Goal: Task Accomplishment & Management: Use online tool/utility

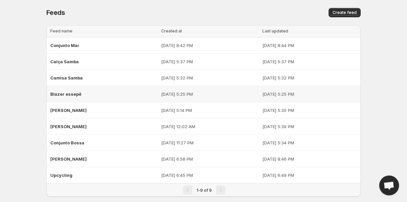
scroll to position [7, 0]
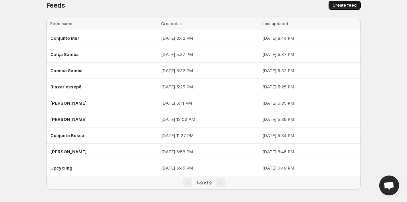
click at [344, 5] on span "Create feed" at bounding box center [344, 5] width 24 height 5
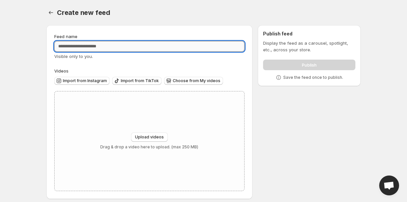
click at [100, 51] on input "Feed name" at bounding box center [149, 46] width 190 height 11
type input "**********"
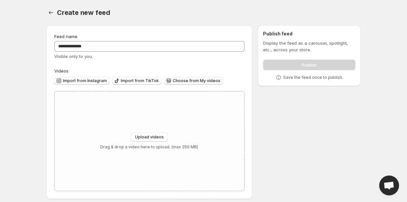
click at [194, 80] on span "Choose from My videos" at bounding box center [197, 80] width 48 height 5
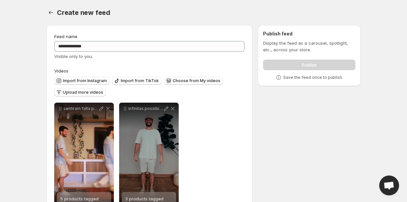
click at [203, 174] on div "**********" at bounding box center [149, 156] width 190 height 106
click at [202, 173] on div "**********" at bounding box center [149, 156] width 190 height 106
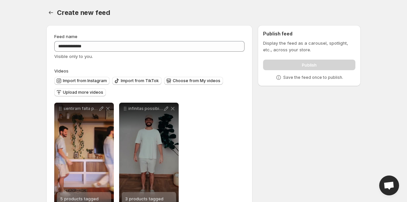
drag, startPoint x: 202, startPoint y: 173, endPoint x: 202, endPoint y: 167, distance: 6.3
click at [202, 167] on div "**********" at bounding box center [149, 156] width 190 height 106
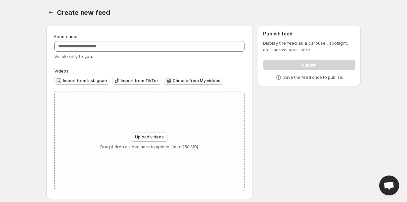
click at [174, 77] on button "Choose from My videos" at bounding box center [193, 81] width 59 height 8
click at [191, 83] on span "Choose from My videos" at bounding box center [197, 80] width 48 height 5
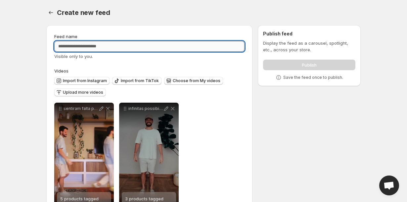
click at [146, 46] on input "Feed name" at bounding box center [149, 46] width 190 height 11
type input "**********"
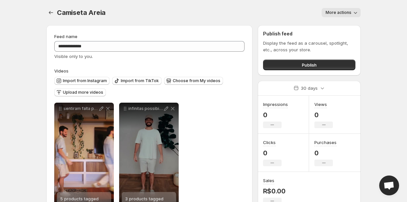
scroll to position [23, 0]
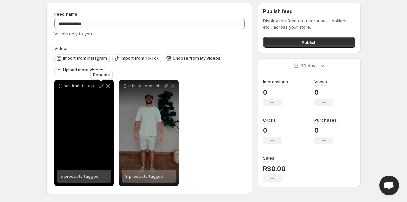
click at [100, 85] on icon at bounding box center [101, 86] width 7 height 7
type input "**********"
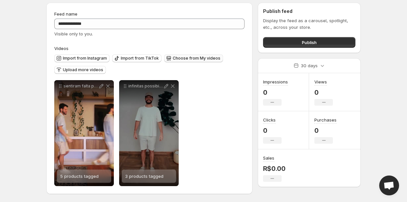
click at [187, 57] on span "Choose from My videos" at bounding box center [197, 58] width 48 height 5
click at [93, 70] on span "Upload more videos" at bounding box center [83, 69] width 40 height 5
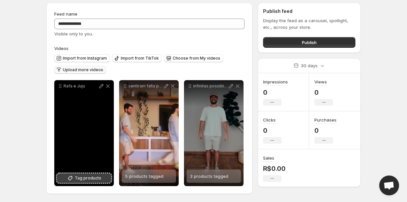
click at [85, 176] on span "Tag products" at bounding box center [88, 178] width 26 height 7
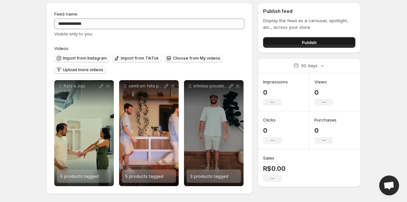
click at [308, 41] on span "Publish" at bounding box center [309, 42] width 15 height 7
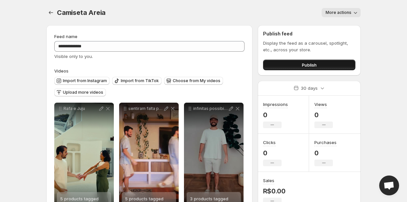
click at [283, 66] on button "Publish" at bounding box center [309, 65] width 92 height 11
click at [50, 15] on icon "Settings" at bounding box center [51, 12] width 7 height 7
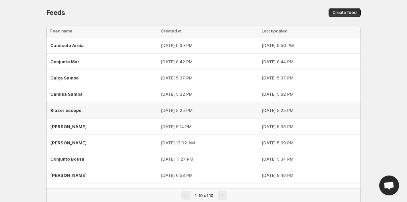
click at [78, 110] on span "Blazer essepê" at bounding box center [65, 109] width 31 height 5
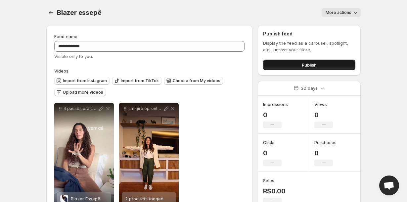
click at [291, 64] on button "Publish" at bounding box center [309, 65] width 92 height 11
click at [54, 13] on icon "Settings" at bounding box center [51, 12] width 7 height 7
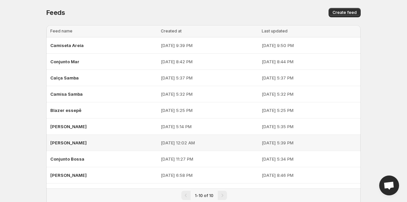
click at [66, 146] on div "[PERSON_NAME]" at bounding box center [103, 143] width 106 height 12
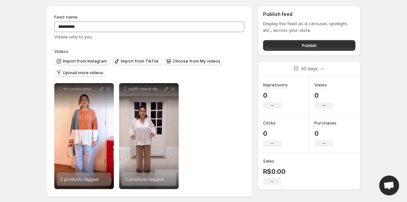
scroll to position [23, 0]
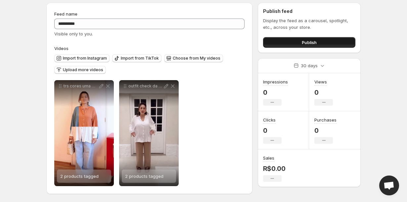
click at [279, 44] on button "Publish" at bounding box center [309, 42] width 92 height 11
click at [276, 44] on button "Publish" at bounding box center [309, 42] width 92 height 11
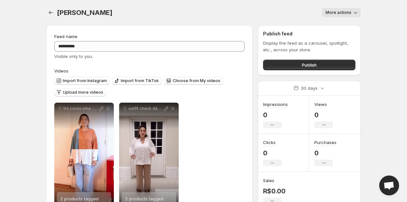
click at [340, 13] on span "More actions" at bounding box center [338, 12] width 26 height 5
click at [333, 26] on span "Delete" at bounding box center [332, 26] width 13 height 5
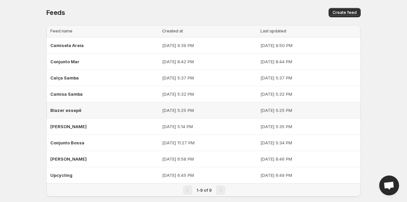
click at [94, 110] on div "Blazer essepê" at bounding box center [104, 110] width 108 height 12
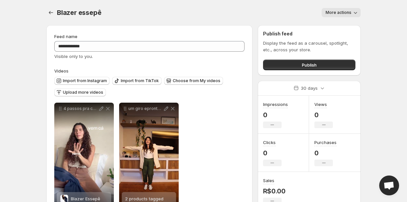
click at [339, 17] on div "Blazer essepê. This page is ready Blazer essepê More actions More actions More …" at bounding box center [203, 12] width 314 height 25
click at [337, 15] on span "More actions" at bounding box center [338, 12] width 26 height 5
click at [337, 27] on span "Delete" at bounding box center [332, 26] width 13 height 5
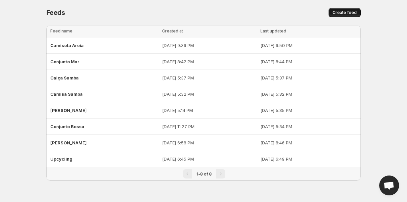
click at [343, 13] on span "Create feed" at bounding box center [344, 12] width 24 height 5
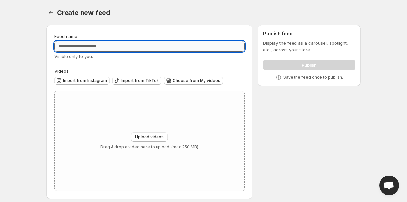
click at [164, 48] on input "Feed name" at bounding box center [149, 46] width 190 height 11
type input "**********"
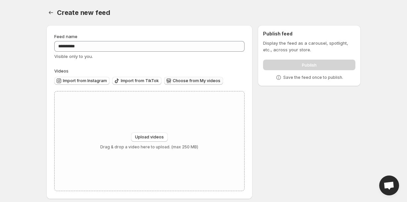
click at [173, 83] on span "Choose from My videos" at bounding box center [197, 80] width 48 height 5
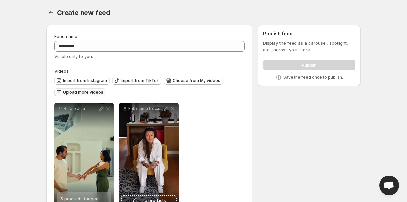
click at [93, 92] on span "Upload more videos" at bounding box center [83, 92] width 40 height 5
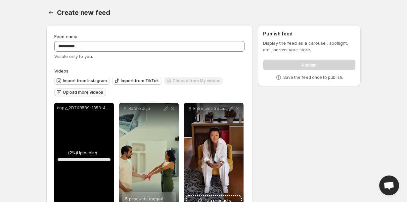
scroll to position [23, 0]
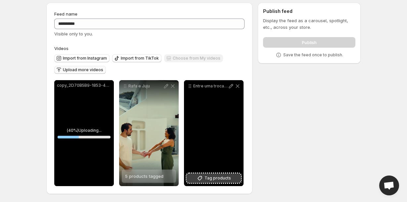
click at [203, 179] on icon at bounding box center [199, 178] width 7 height 7
click at [208, 177] on span "7 products tagged" at bounding box center [209, 175] width 38 height 5
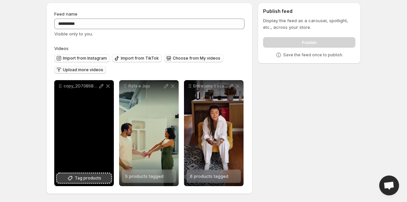
click at [80, 178] on span "Tag products" at bounding box center [88, 178] width 26 height 7
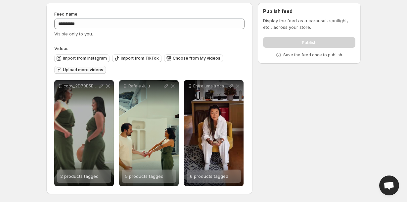
click at [276, 152] on div "**********" at bounding box center [200, 99] width 319 height 204
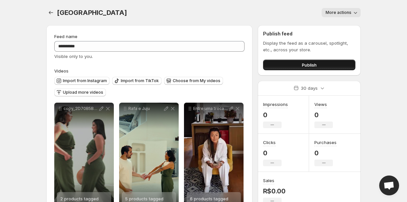
click at [287, 64] on button "Publish" at bounding box center [309, 65] width 92 height 11
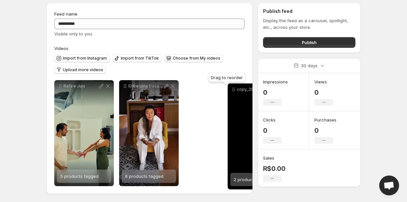
drag, startPoint x: 61, startPoint y: 87, endPoint x: 233, endPoint y: 89, distance: 172.3
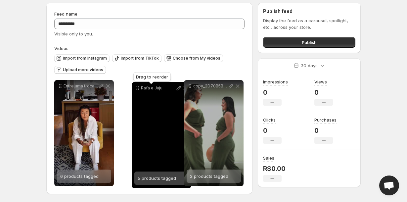
drag, startPoint x: 61, startPoint y: 87, endPoint x: 138, endPoint y: 88, distance: 77.1
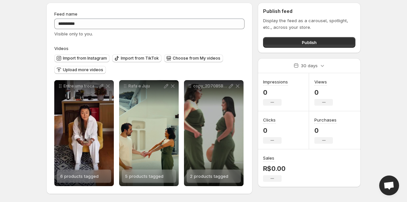
scroll to position [0, 0]
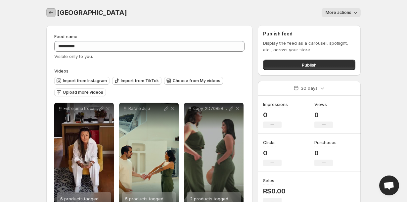
click at [50, 14] on icon "Settings" at bounding box center [51, 12] width 7 height 7
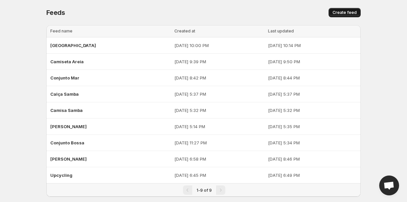
click at [334, 16] on button "Create feed" at bounding box center [344, 12] width 32 height 9
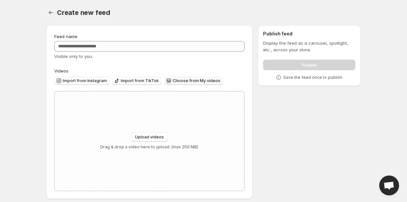
click at [165, 80] on icon "button" at bounding box center [168, 80] width 7 height 7
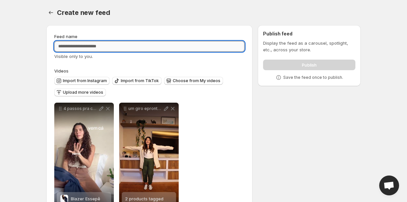
click at [201, 42] on input "Feed name" at bounding box center [149, 46] width 190 height 11
type input "**********"
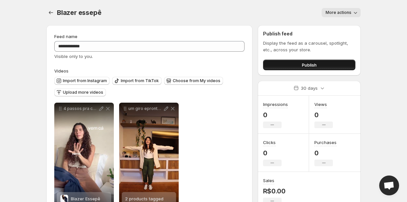
click at [270, 65] on button "Publish" at bounding box center [309, 65] width 92 height 11
click at [191, 97] on div "Import from Instagram Import from TikTok Choose from My videos Upload more vide…" at bounding box center [148, 85] width 193 height 23
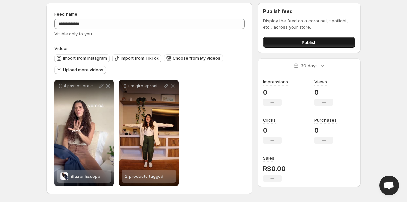
click at [278, 38] on button "Publish" at bounding box center [309, 42] width 92 height 11
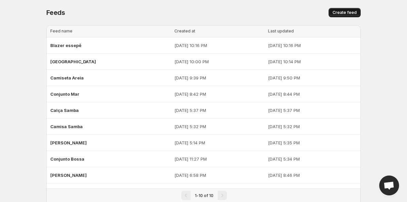
click at [335, 12] on span "Create feed" at bounding box center [344, 12] width 24 height 5
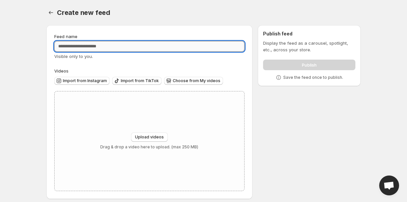
click at [126, 47] on input "Feed name" at bounding box center [149, 46] width 190 height 11
type input "**********"
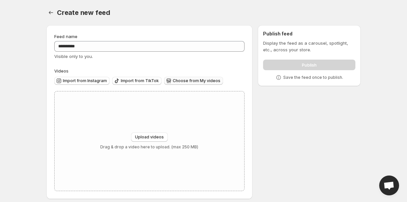
click at [173, 83] on span "Choose from My videos" at bounding box center [197, 80] width 48 height 5
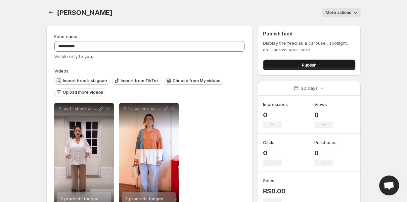
click at [279, 65] on button "Publish" at bounding box center [309, 65] width 92 height 11
click at [173, 80] on span "Choose from My videos" at bounding box center [197, 80] width 48 height 5
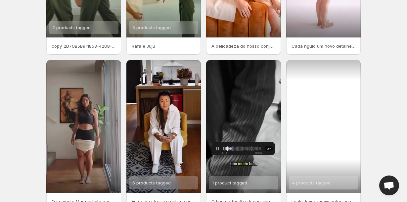
scroll to position [159, 0]
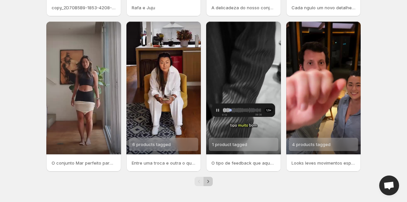
click at [207, 180] on icon "Next" at bounding box center [208, 181] width 2 height 3
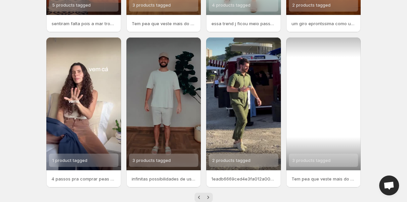
scroll to position [142, 0]
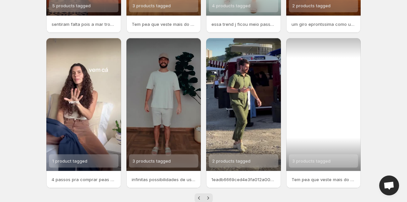
click at [340, 63] on div "3 products tagged" at bounding box center [323, 104] width 75 height 133
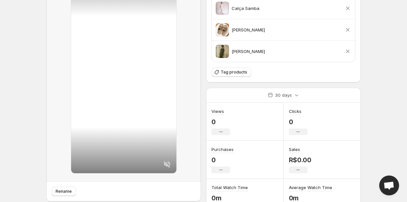
scroll to position [97, 0]
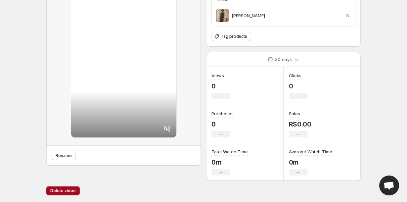
click at [71, 192] on span "Delete video" at bounding box center [62, 190] width 25 height 5
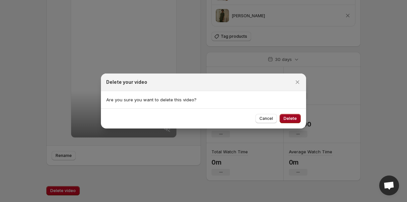
click at [293, 116] on span "Delete" at bounding box center [289, 118] width 13 height 5
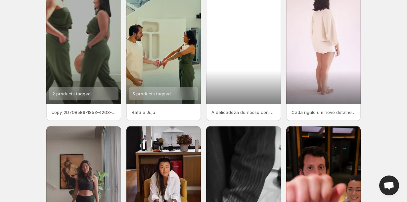
scroll to position [159, 0]
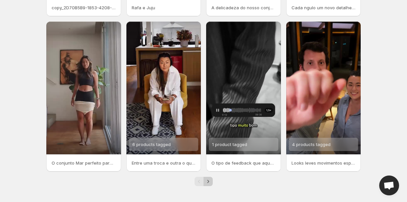
click at [206, 181] on icon "Next" at bounding box center [208, 181] width 7 height 7
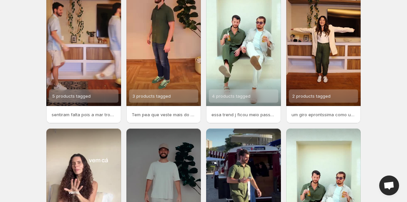
scroll to position [159, 0]
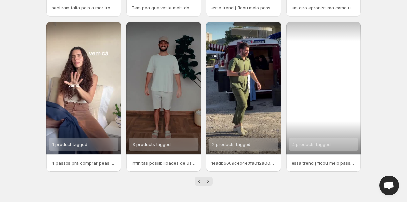
click at [348, 70] on div "4 products tagged" at bounding box center [323, 87] width 75 height 133
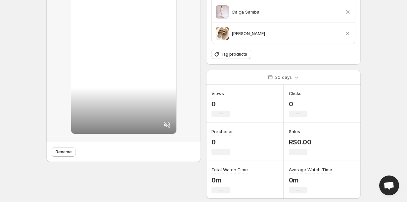
scroll to position [118, 0]
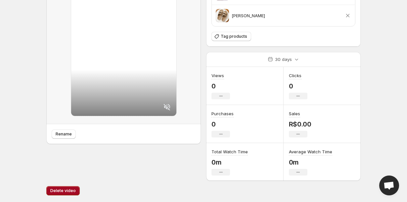
click at [57, 192] on span "Delete video" at bounding box center [62, 190] width 25 height 5
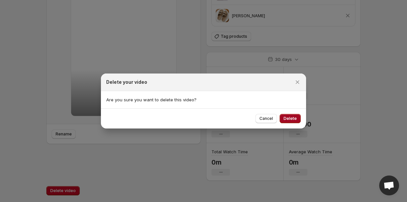
click at [290, 118] on span "Delete" at bounding box center [289, 118] width 13 height 5
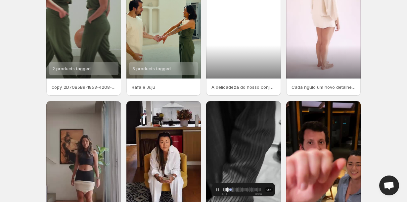
scroll to position [159, 0]
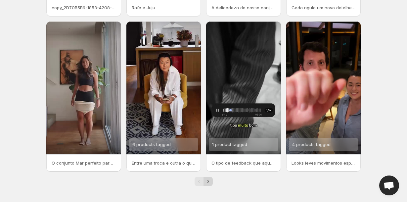
click at [208, 185] on button "Next" at bounding box center [207, 181] width 9 height 9
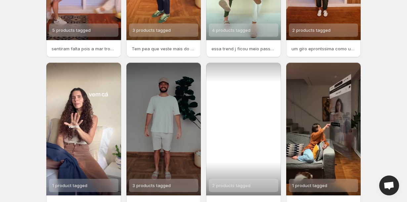
scroll to position [159, 0]
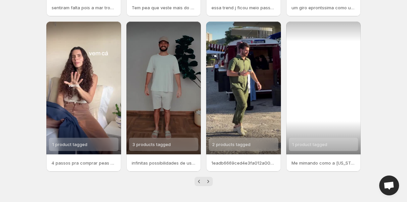
click at [332, 81] on div "1 product tagged" at bounding box center [323, 87] width 75 height 133
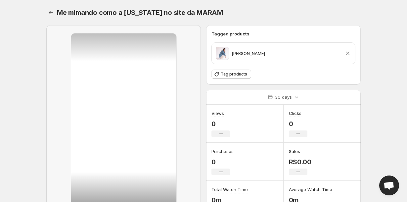
scroll to position [65, 0]
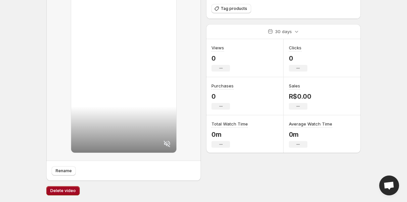
click at [66, 190] on span "Delete video" at bounding box center [62, 190] width 25 height 5
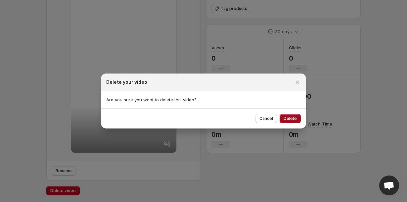
click at [290, 117] on span "Delete" at bounding box center [289, 118] width 13 height 5
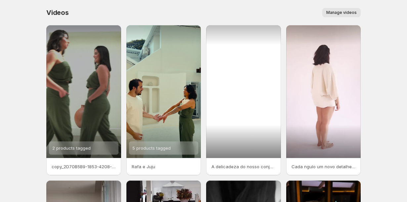
scroll to position [159, 0]
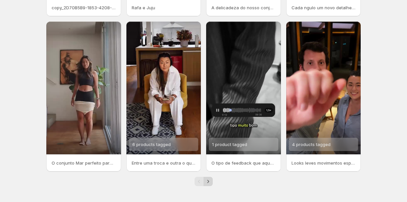
click at [209, 180] on icon "Next" at bounding box center [208, 181] width 7 height 7
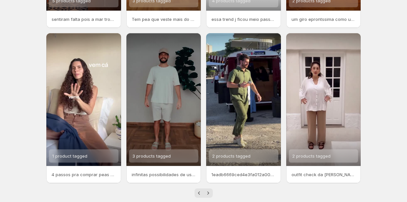
scroll to position [151, 0]
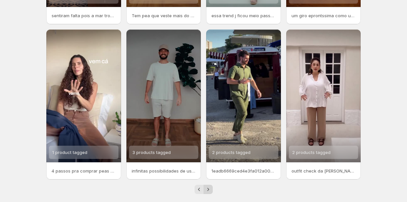
click at [207, 186] on icon "Next" at bounding box center [208, 189] width 7 height 7
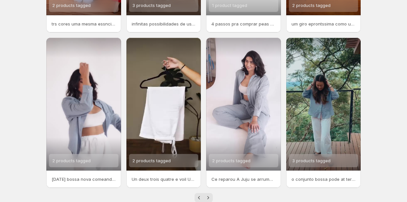
scroll to position [159, 0]
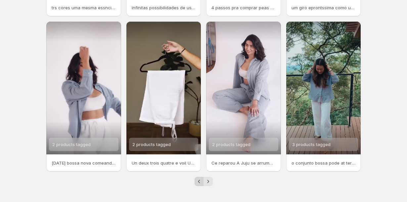
click at [199, 182] on icon "Previous" at bounding box center [199, 181] width 7 height 7
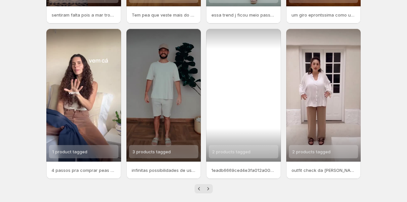
scroll to position [159, 0]
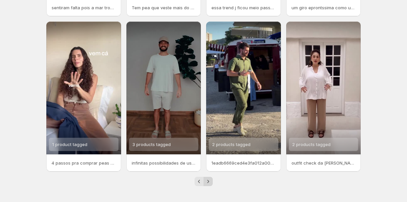
click at [208, 178] on icon "Next" at bounding box center [208, 181] width 7 height 7
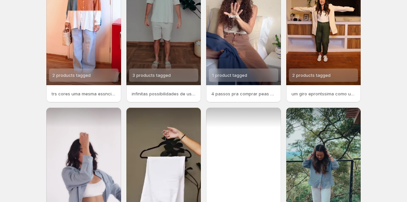
scroll to position [70, 0]
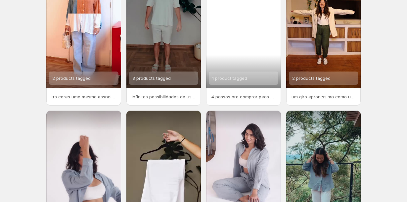
click at [247, 68] on div "1 product tagged" at bounding box center [243, 21] width 75 height 133
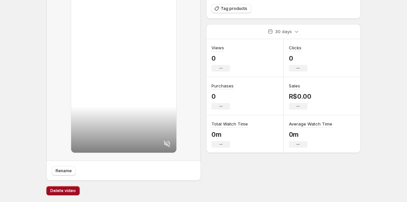
click at [66, 189] on span "Delete video" at bounding box center [62, 190] width 25 height 5
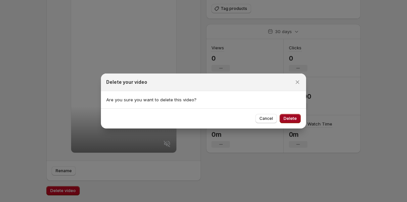
click at [287, 120] on span "Delete" at bounding box center [289, 118] width 13 height 5
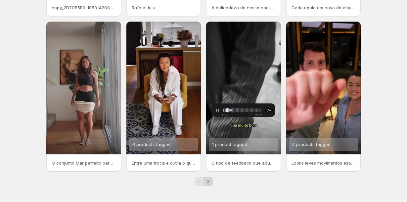
click at [209, 181] on icon "Next" at bounding box center [208, 181] width 7 height 7
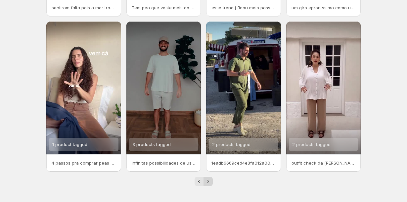
click at [208, 182] on icon "Next" at bounding box center [208, 181] width 2 height 3
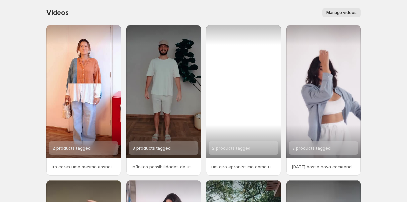
click at [251, 74] on div "2 products tagged" at bounding box center [243, 91] width 75 height 133
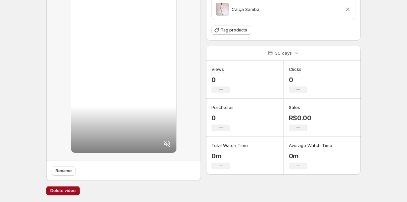
click at [59, 191] on span "Delete video" at bounding box center [62, 190] width 25 height 5
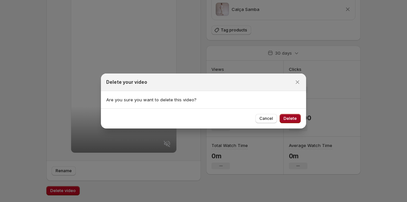
click at [287, 118] on span "Delete" at bounding box center [289, 118] width 13 height 5
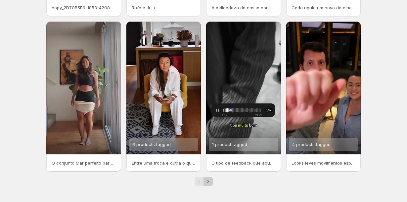
click at [208, 179] on icon "Next" at bounding box center [208, 181] width 7 height 7
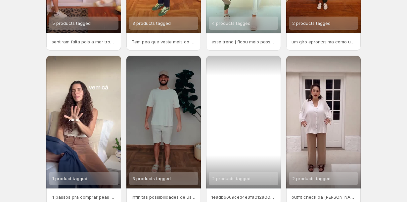
scroll to position [104, 0]
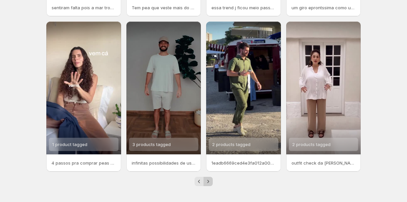
click at [208, 183] on icon "Next" at bounding box center [208, 181] width 7 height 7
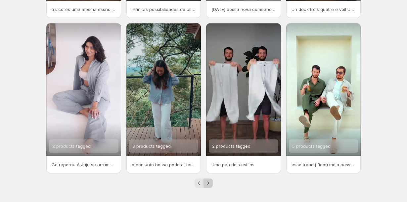
click at [208, 185] on icon "Next" at bounding box center [208, 183] width 7 height 7
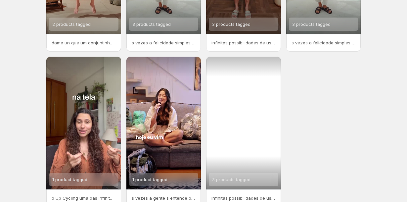
click at [239, 112] on div "3 products tagged" at bounding box center [243, 123] width 75 height 133
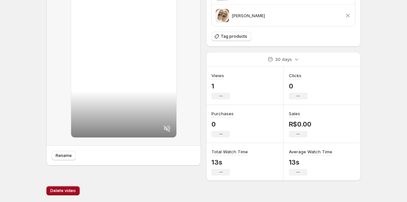
click at [64, 190] on span "Delete video" at bounding box center [62, 190] width 25 height 5
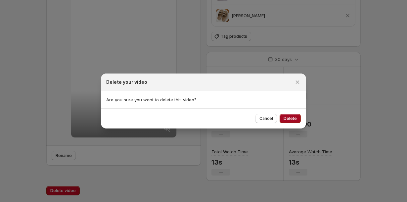
click at [296, 120] on span "Delete" at bounding box center [289, 118] width 13 height 5
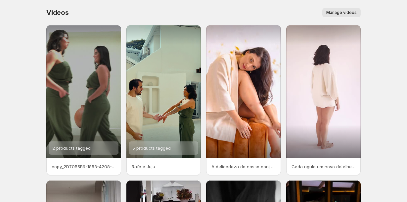
click at [334, 17] on div "Videos. This page is ready Videos Manage videos More actions Manage videos" at bounding box center [203, 12] width 314 height 25
click at [334, 13] on span "Manage videos" at bounding box center [341, 12] width 30 height 5
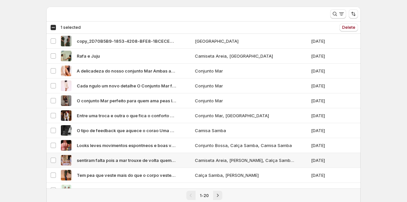
scroll to position [20, 0]
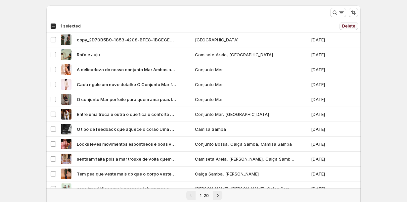
click at [351, 27] on span "Delete" at bounding box center [348, 25] width 13 height 5
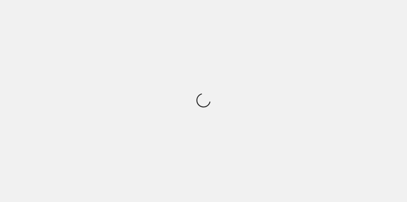
scroll to position [0, 0]
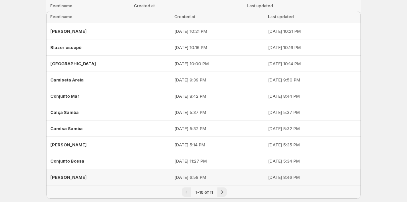
scroll to position [25, 0]
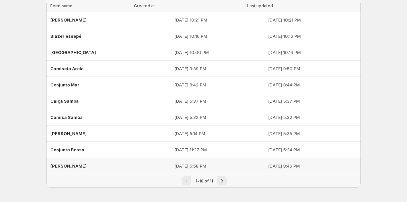
click at [108, 161] on div "[PERSON_NAME]" at bounding box center [110, 166] width 120 height 12
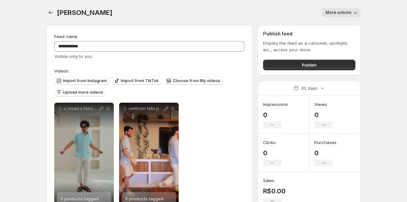
click at [212, 128] on div "**********" at bounding box center [149, 156] width 190 height 106
click at [47, 13] on button "Settings" at bounding box center [50, 12] width 9 height 9
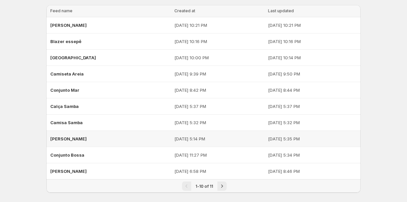
scroll to position [27, 0]
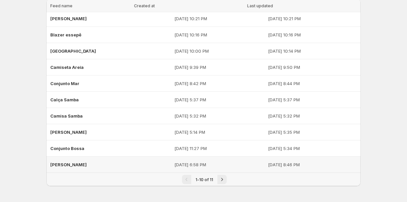
click at [94, 162] on div "[PERSON_NAME]" at bounding box center [110, 164] width 120 height 12
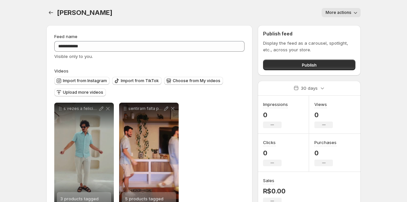
click at [345, 16] on button "More actions" at bounding box center [340, 12] width 39 height 9
click at [335, 25] on span "Delete" at bounding box center [332, 26] width 13 height 5
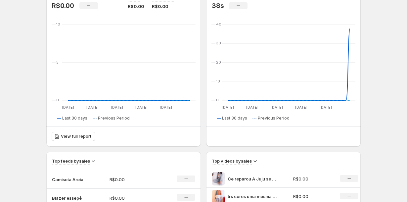
scroll to position [128, 0]
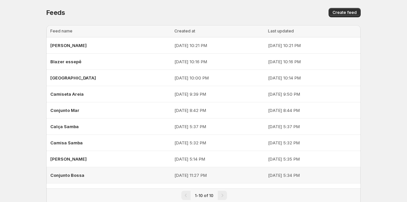
click at [117, 176] on div "Conjunto Bossa" at bounding box center [110, 175] width 120 height 12
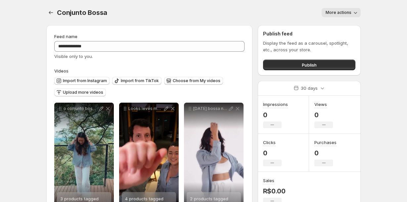
click at [336, 15] on button "More actions" at bounding box center [340, 12] width 39 height 9
click at [334, 24] on span "Delete" at bounding box center [332, 26] width 13 height 5
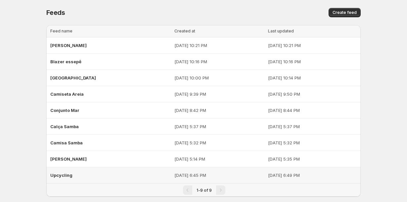
click at [85, 174] on div "Upcycling" at bounding box center [110, 175] width 120 height 12
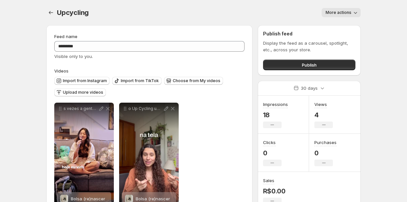
click at [344, 11] on span "More actions" at bounding box center [338, 12] width 26 height 5
click at [332, 27] on span "Delete" at bounding box center [332, 26] width 13 height 5
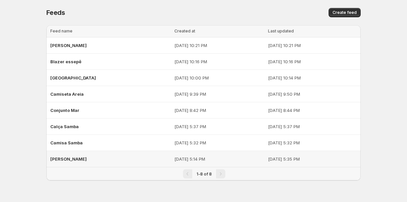
click at [74, 159] on span "[PERSON_NAME]" at bounding box center [68, 158] width 36 height 5
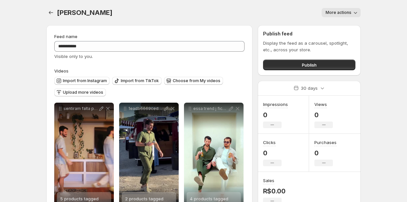
click at [333, 17] on div "[PERSON_NAME]. This page is ready Camisa Orla More actions More actions More ac…" at bounding box center [203, 12] width 314 height 25
click at [333, 15] on button "More actions" at bounding box center [340, 12] width 39 height 9
click at [331, 21] on button "Delete" at bounding box center [332, 26] width 17 height 11
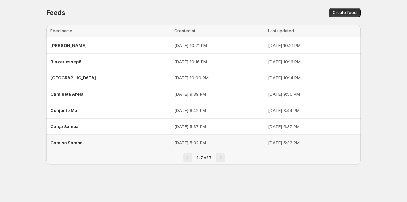
click at [87, 141] on div "Camisa Samba" at bounding box center [110, 143] width 120 height 12
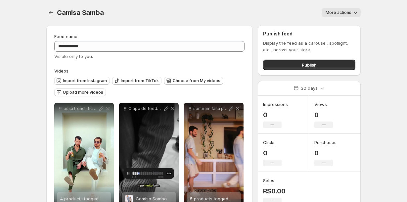
click at [343, 15] on button "More actions" at bounding box center [340, 12] width 39 height 9
click at [330, 27] on span "Delete" at bounding box center [332, 26] width 13 height 5
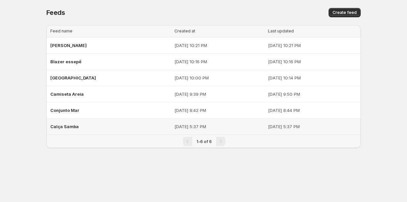
click at [116, 126] on div "Calça Samba" at bounding box center [110, 126] width 120 height 12
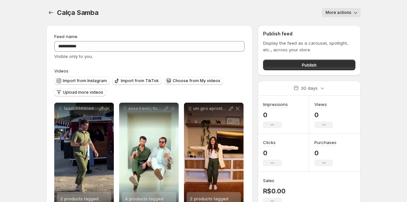
click at [338, 16] on button "More actions" at bounding box center [340, 12] width 39 height 9
click at [330, 30] on button "Delete" at bounding box center [332, 26] width 17 height 11
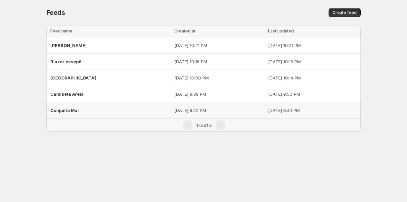
click at [89, 105] on div "Conjunto Mar" at bounding box center [110, 110] width 120 height 12
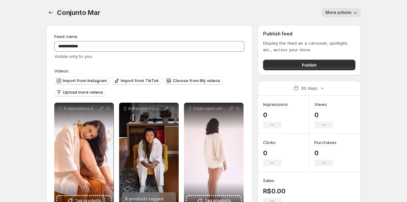
click at [334, 15] on button "More actions" at bounding box center [340, 12] width 39 height 9
click at [329, 29] on span "Delete" at bounding box center [332, 26] width 13 height 7
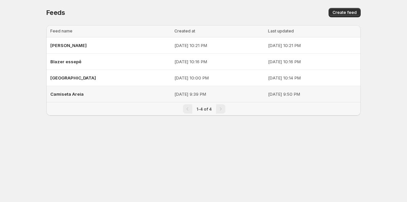
click at [67, 97] on div "Camiseta Areia" at bounding box center [110, 94] width 120 height 12
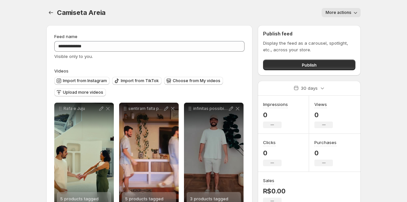
click at [342, 18] on div "Camiseta Areia. This page is ready Camiseta Areia More actions More actions Mor…" at bounding box center [203, 12] width 314 height 25
click at [340, 17] on button "More actions" at bounding box center [340, 12] width 39 height 9
click at [337, 26] on span "Delete" at bounding box center [332, 26] width 13 height 5
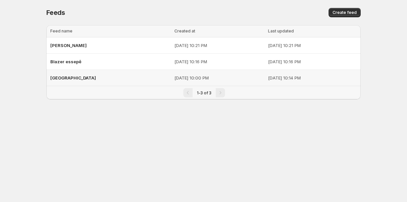
click at [80, 78] on div "[GEOGRAPHIC_DATA]" at bounding box center [110, 78] width 120 height 12
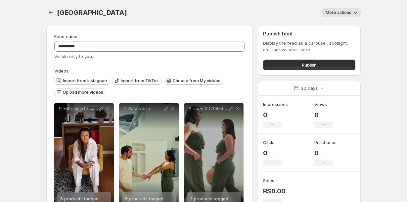
click at [340, 16] on button "More actions" at bounding box center [340, 12] width 39 height 9
click at [334, 31] on button "Delete" at bounding box center [332, 26] width 17 height 11
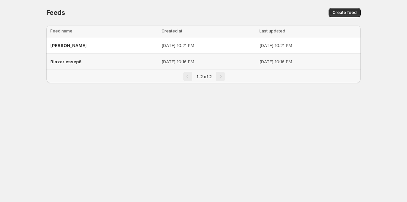
click at [83, 62] on div "Blazer essepê" at bounding box center [103, 62] width 107 height 12
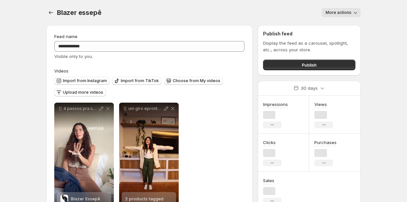
click at [342, 17] on button "More actions" at bounding box center [340, 12] width 39 height 9
click at [337, 26] on span "Delete" at bounding box center [332, 26] width 13 height 5
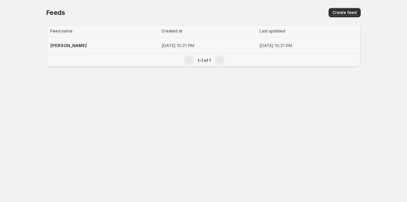
click at [78, 49] on div "[PERSON_NAME]" at bounding box center [103, 45] width 107 height 12
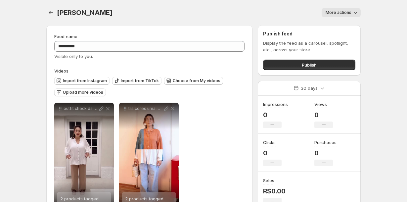
click at [337, 15] on span "More actions" at bounding box center [338, 12] width 26 height 5
click at [333, 26] on span "Delete" at bounding box center [332, 26] width 13 height 5
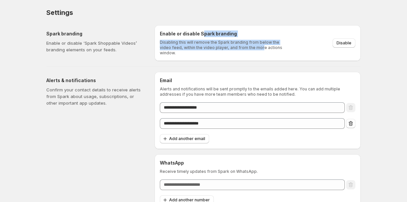
drag, startPoint x: 201, startPoint y: 36, endPoint x: 248, endPoint y: 45, distance: 47.5
click at [248, 45] on div "Enable or disable Spark branding Disabling this will remove the Spark branding …" at bounding box center [223, 42] width 127 height 25
click at [248, 45] on p "Disabling this will remove the Spark branding from below the video feed, within…" at bounding box center [223, 48] width 127 height 16
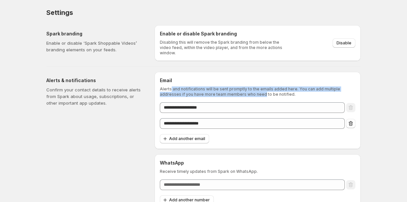
drag, startPoint x: 171, startPoint y: 85, endPoint x: 239, endPoint y: 93, distance: 68.6
click at [239, 93] on p "Alerts and notifications will be sent promptly to the emails added here. You ca…" at bounding box center [257, 91] width 195 height 11
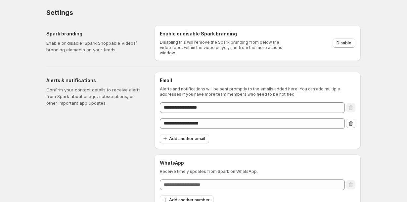
scroll to position [6, 0]
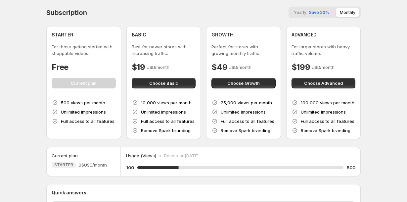
click at [317, 12] on span "Save 20%" at bounding box center [319, 12] width 20 height 5
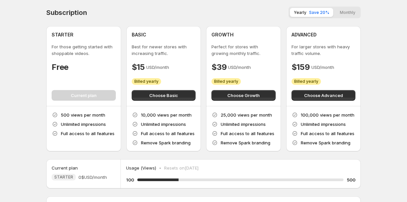
click at [340, 14] on button "Monthly" at bounding box center [347, 12] width 23 height 9
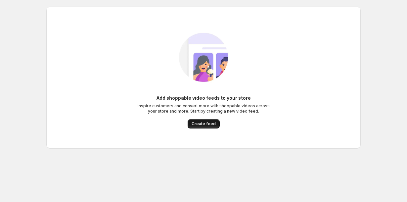
click at [192, 126] on span "Create feed" at bounding box center [203, 123] width 24 height 5
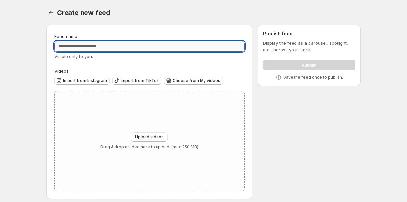
click at [119, 47] on input "Feed name" at bounding box center [149, 46] width 190 height 11
type input "**********"
click at [173, 81] on span "Choose from My videos" at bounding box center [197, 80] width 48 height 5
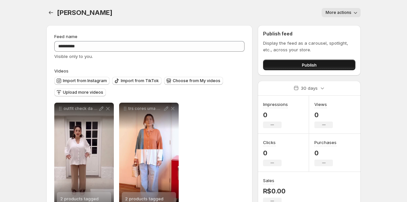
click at [274, 64] on button "Publish" at bounding box center [309, 65] width 92 height 11
click at [54, 15] on icon "Settings" at bounding box center [51, 12] width 7 height 7
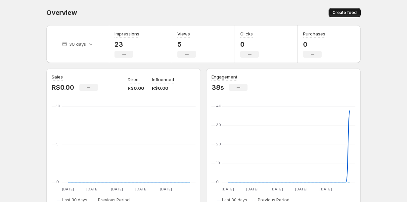
click at [352, 13] on span "Create feed" at bounding box center [344, 12] width 24 height 5
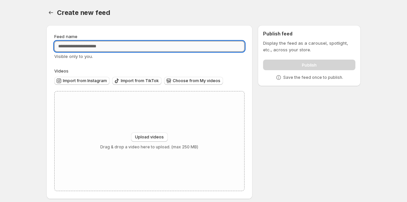
click at [83, 46] on input "Feed name" at bounding box center [149, 46] width 190 height 11
type input "*"
click at [74, 47] on input "*" at bounding box center [149, 46] width 190 height 11
drag, startPoint x: 170, startPoint y: 82, endPoint x: 164, endPoint y: 82, distance: 6.0
click at [173, 82] on span "Choose from My videos" at bounding box center [197, 80] width 48 height 5
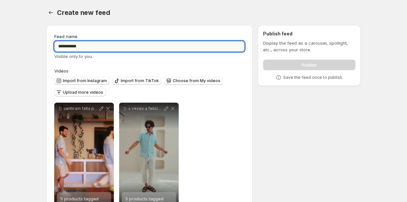
click at [111, 47] on input "**********" at bounding box center [149, 46] width 190 height 11
type input "**********"
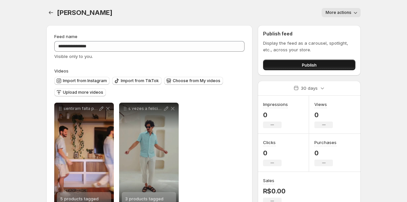
click at [297, 66] on button "Publish" at bounding box center [309, 65] width 92 height 11
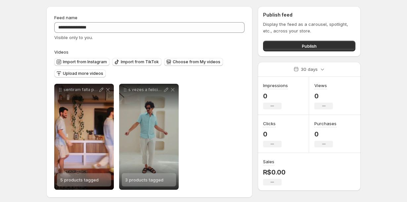
scroll to position [23, 0]
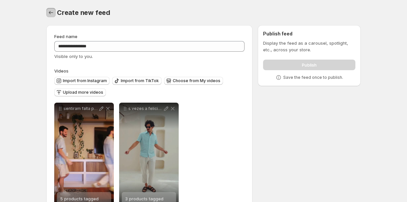
click at [46, 10] on button "Settings" at bounding box center [50, 12] width 9 height 9
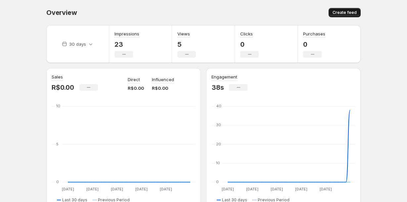
click at [338, 13] on span "Create feed" at bounding box center [344, 12] width 24 height 5
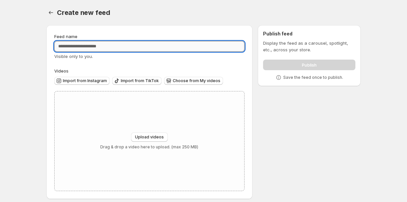
click at [132, 49] on input "Feed name" at bounding box center [149, 46] width 190 height 11
type input "**********"
click at [168, 80] on icon "button" at bounding box center [168, 80] width 7 height 7
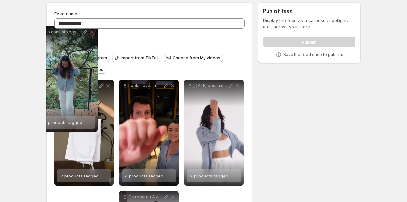
scroll to position [20, 0]
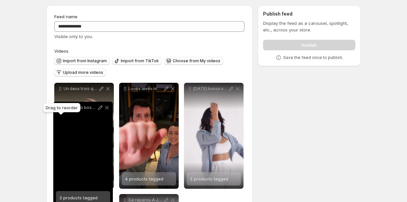
drag, startPoint x: 127, startPoint y: 141, endPoint x: 61, endPoint y: 108, distance: 73.4
click at [61, 108] on body "**********" at bounding box center [203, 81] width 407 height 202
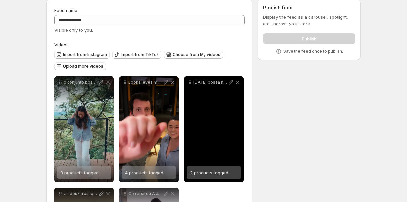
scroll to position [0, 0]
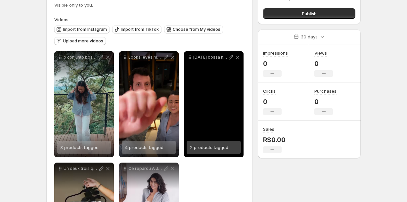
scroll to position [54, 0]
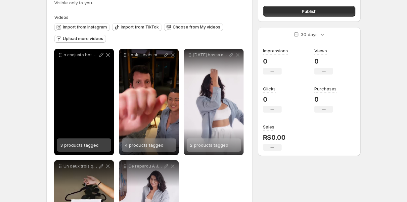
click at [79, 144] on span "3 products tagged" at bounding box center [79, 144] width 38 height 5
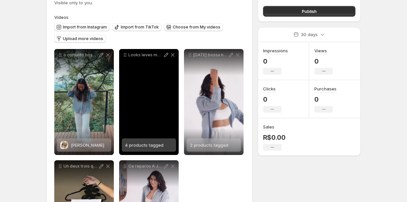
click at [133, 130] on div "Looks leves movimentos espontneos e boas vibraes sobre isso Porque roupa boa ta…" at bounding box center [149, 102] width 60 height 106
click at [138, 140] on div "4 products tagged" at bounding box center [144, 144] width 38 height 13
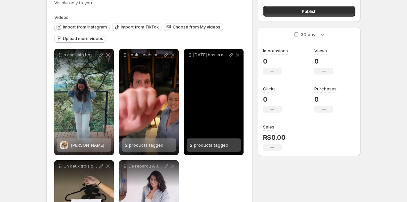
click at [202, 131] on div "[DATE] bossa nova comeando 2025 com muita leveza e estilo por aqui nosso conjun…" at bounding box center [214, 102] width 60 height 106
click at [199, 144] on span "2 products tagged" at bounding box center [209, 144] width 38 height 5
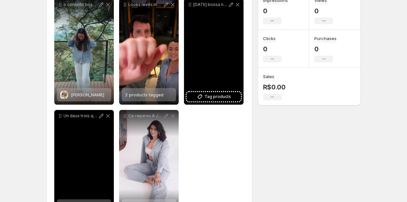
scroll to position [129, 0]
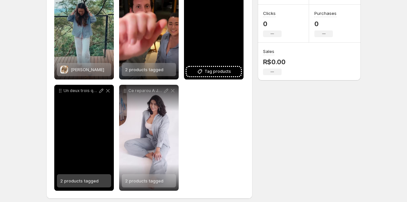
click at [101, 141] on div "Un deux trois quatre e voil Um look trs formas de usar" at bounding box center [84, 138] width 60 height 106
click at [87, 183] on div "2 products tagged" at bounding box center [79, 180] width 38 height 13
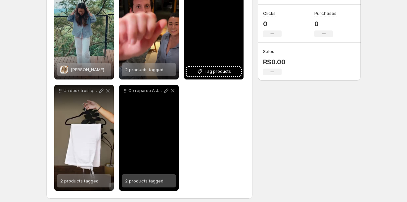
click at [141, 184] on div "2 products tagged" at bounding box center [144, 180] width 38 height 13
click at [155, 177] on div "2 products tagged" at bounding box center [144, 180] width 38 height 13
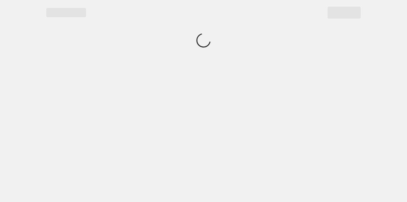
scroll to position [0, 0]
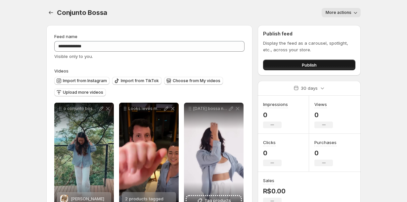
click at [278, 65] on button "Publish" at bounding box center [309, 65] width 92 height 11
click at [49, 14] on icon "Settings" at bounding box center [51, 12] width 7 height 7
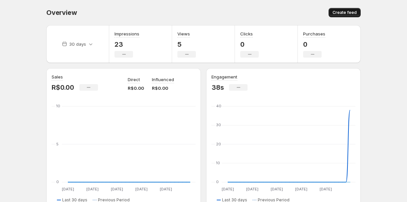
click at [351, 11] on span "Create feed" at bounding box center [344, 12] width 24 height 5
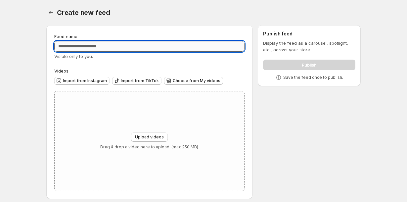
click at [187, 49] on input "Feed name" at bounding box center [149, 46] width 190 height 11
type input "**********"
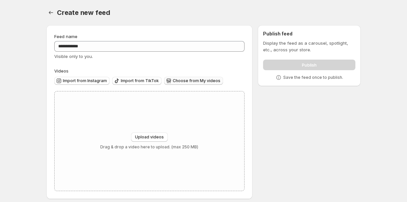
click at [188, 80] on span "Choose from My videos" at bounding box center [197, 80] width 48 height 5
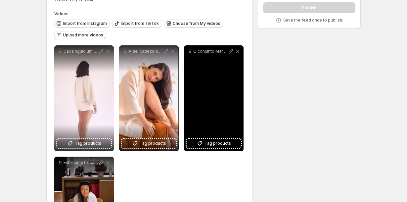
scroll to position [59, 0]
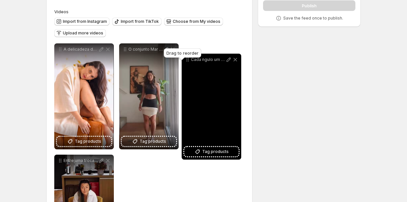
drag, startPoint x: 60, startPoint y: 50, endPoint x: 187, endPoint y: 59, distance: 127.0
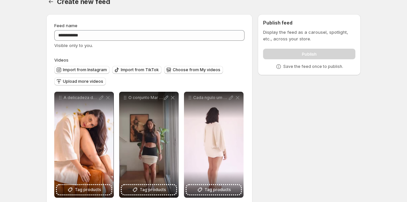
scroll to position [0, 0]
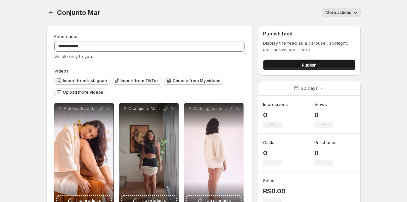
click at [287, 64] on button "Publish" at bounding box center [309, 65] width 92 height 11
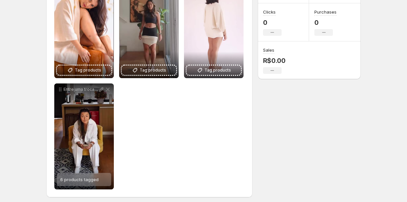
scroll to position [132, 0]
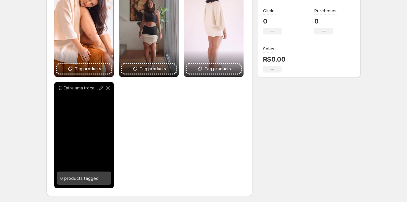
click at [91, 176] on span "6 products tagged" at bounding box center [79, 177] width 38 height 5
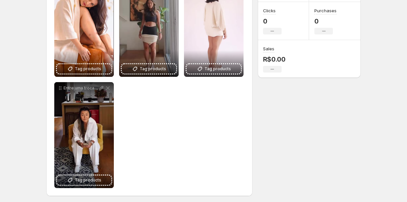
scroll to position [0, 0]
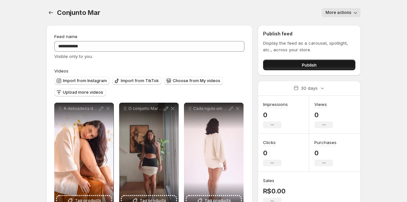
click at [298, 65] on button "Publish" at bounding box center [309, 65] width 92 height 11
click at [50, 13] on icon "Settings" at bounding box center [51, 12] width 7 height 7
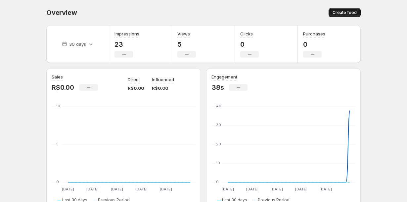
click at [345, 10] on button "Create feed" at bounding box center [344, 12] width 32 height 9
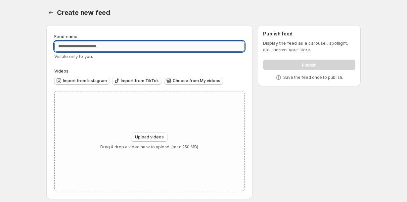
click at [153, 47] on input "Feed name" at bounding box center [149, 46] width 190 height 11
type input "**********"
click at [192, 77] on button "Choose from My videos" at bounding box center [193, 81] width 59 height 8
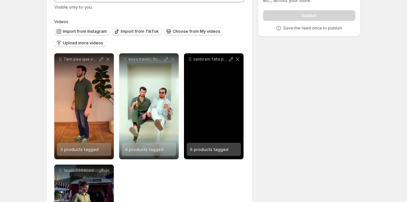
scroll to position [49, 0]
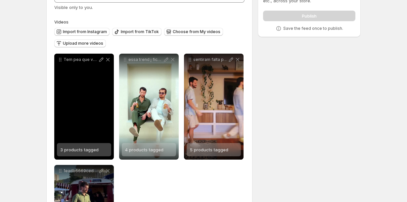
click at [82, 153] on div "3 products tagged" at bounding box center [79, 149] width 38 height 13
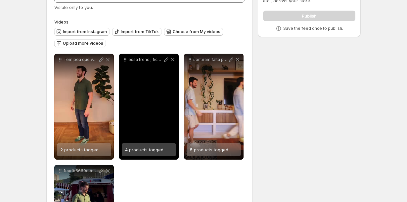
click at [144, 149] on span "4 products tagged" at bounding box center [144, 149] width 38 height 5
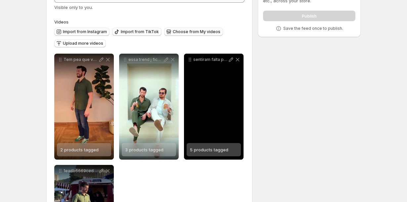
click at [213, 149] on span "5 products tagged" at bounding box center [209, 149] width 38 height 5
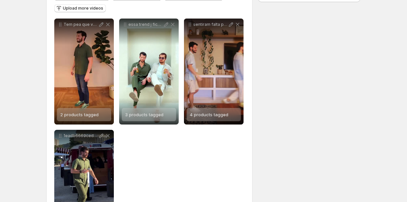
scroll to position [134, 0]
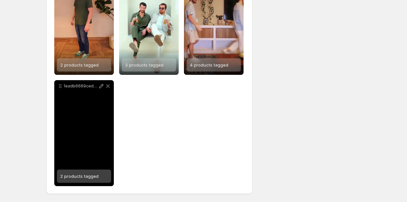
click at [87, 180] on div "2 products tagged" at bounding box center [79, 175] width 38 height 13
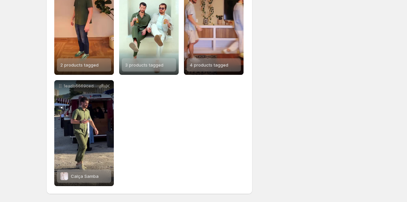
scroll to position [0, 0]
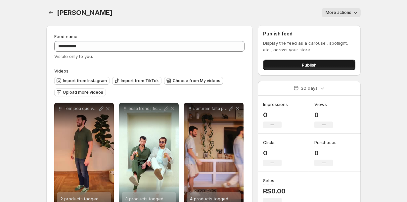
click at [284, 67] on button "Publish" at bounding box center [309, 65] width 92 height 11
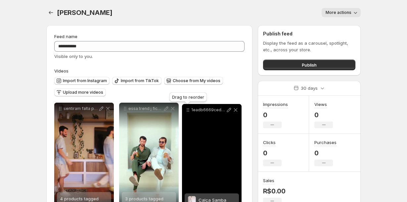
drag, startPoint x: 60, startPoint y: 139, endPoint x: 187, endPoint y: 111, distance: 130.7
click at [187, 111] on icon at bounding box center [187, 111] width 1 height 1
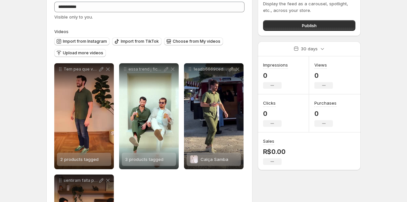
scroll to position [41, 0]
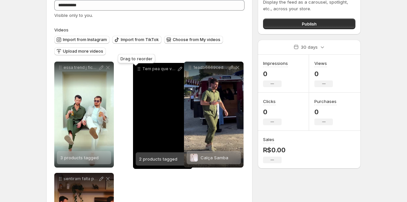
drag, startPoint x: 60, startPoint y: 68, endPoint x: 138, endPoint y: 69, distance: 78.1
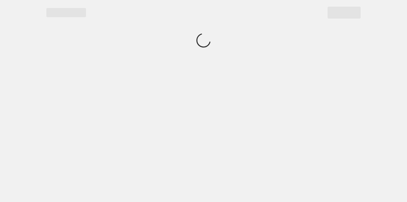
scroll to position [0, 0]
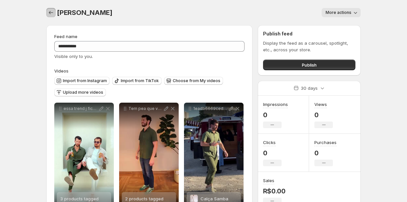
click at [51, 15] on icon "Settings" at bounding box center [51, 12] width 7 height 7
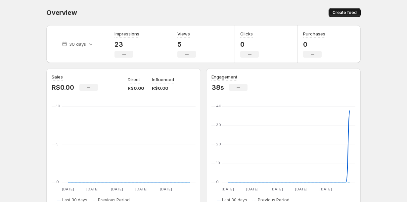
click at [335, 15] on button "Create feed" at bounding box center [344, 12] width 32 height 9
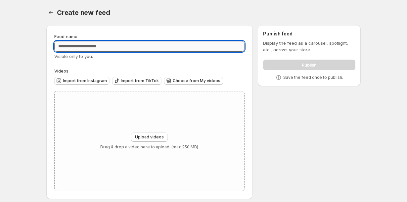
click at [126, 51] on input "Feed name" at bounding box center [149, 46] width 190 height 11
click at [121, 46] on input "Feed name" at bounding box center [149, 46] width 190 height 11
type input "**********"
click at [180, 81] on span "Choose from My videos" at bounding box center [197, 80] width 48 height 5
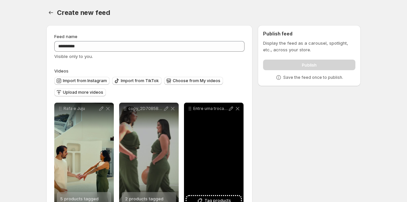
scroll to position [23, 0]
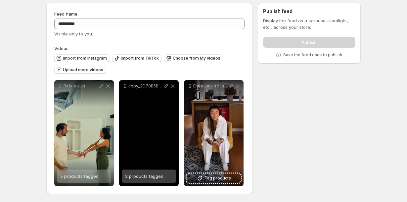
click at [152, 177] on span "2 products tagged" at bounding box center [144, 175] width 38 height 5
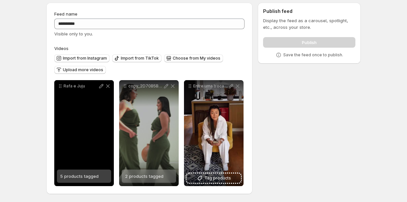
click at [75, 174] on span "5 products tagged" at bounding box center [79, 175] width 38 height 5
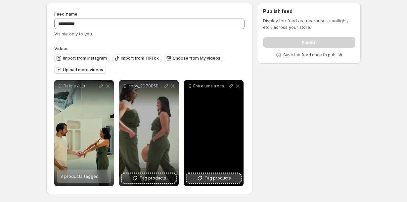
click at [203, 180] on icon at bounding box center [199, 178] width 7 height 7
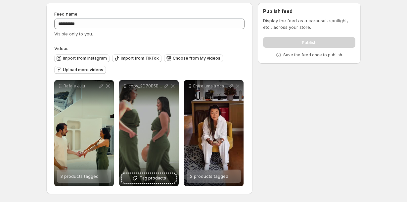
scroll to position [0, 0]
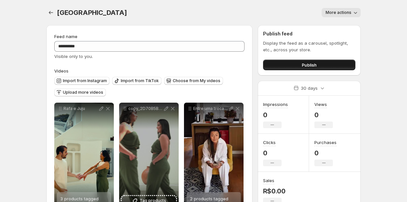
click at [281, 64] on button "Publish" at bounding box center [309, 65] width 92 height 11
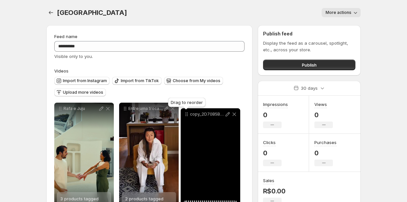
drag, startPoint x: 125, startPoint y: 110, endPoint x: 190, endPoint y: 116, distance: 64.7
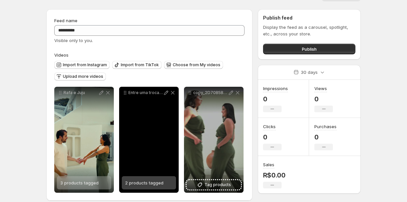
scroll to position [23, 0]
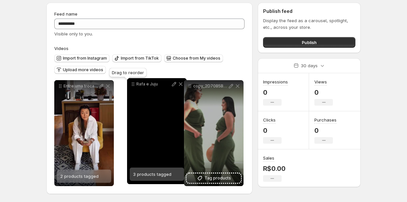
drag, startPoint x: 61, startPoint y: 86, endPoint x: 134, endPoint y: 84, distance: 73.1
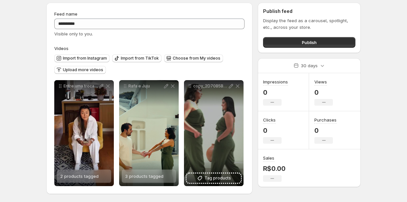
scroll to position [0, 0]
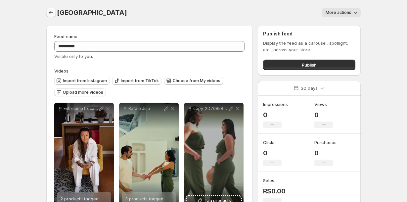
click at [52, 14] on icon "Settings" at bounding box center [51, 12] width 7 height 7
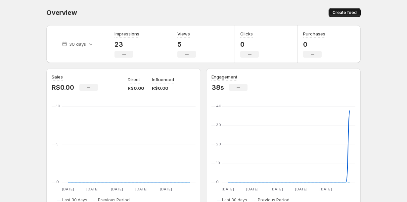
click at [341, 14] on span "Create feed" at bounding box center [344, 12] width 24 height 5
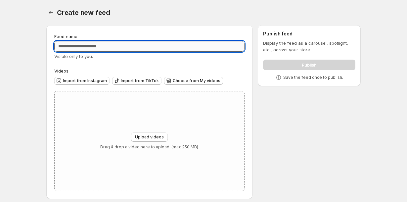
click at [160, 49] on input "Feed name" at bounding box center [149, 46] width 190 height 11
click at [189, 85] on div "Choose from My videos" at bounding box center [193, 81] width 59 height 9
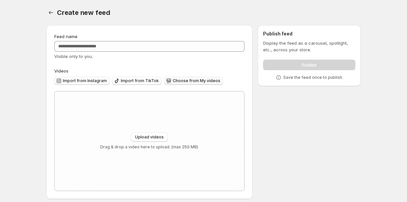
click at [186, 80] on span "Choose from My videos" at bounding box center [197, 80] width 48 height 5
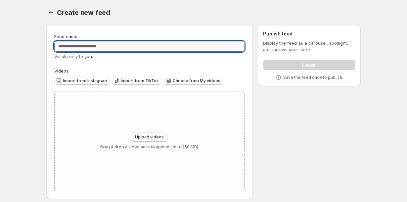
click at [148, 47] on input "Feed name" at bounding box center [149, 46] width 190 height 11
type input "**********"
click at [168, 81] on icon "button" at bounding box center [168, 80] width 7 height 7
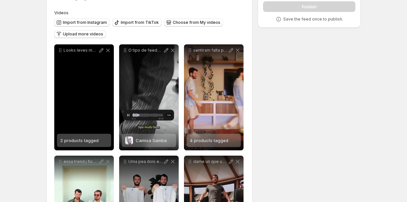
scroll to position [101, 0]
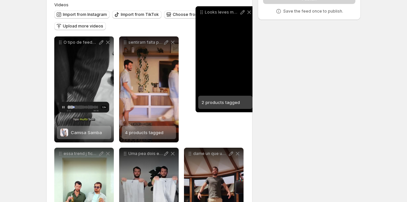
drag, startPoint x: 60, startPoint y: 8, endPoint x: 201, endPoint y: 7, distance: 141.2
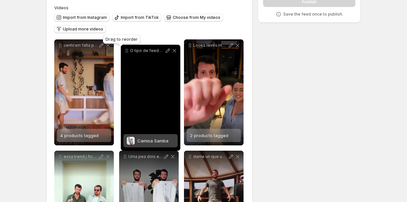
drag, startPoint x: 61, startPoint y: 46, endPoint x: 127, endPoint y: 51, distance: 66.4
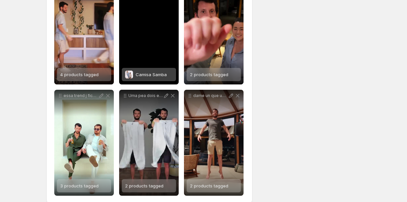
scroll to position [134, 0]
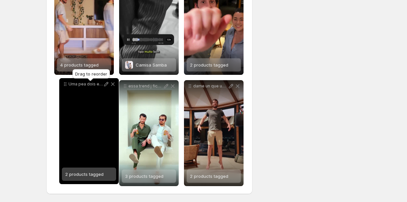
drag, startPoint x: 125, startPoint y: 87, endPoint x: 65, endPoint y: 85, distance: 59.9
click at [65, 85] on icon at bounding box center [65, 85] width 1 height 1
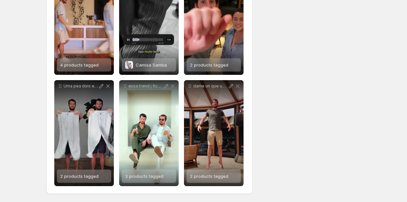
scroll to position [0, 0]
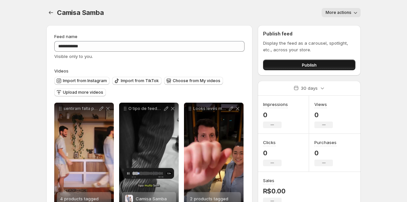
click at [320, 62] on button "Publish" at bounding box center [309, 65] width 92 height 11
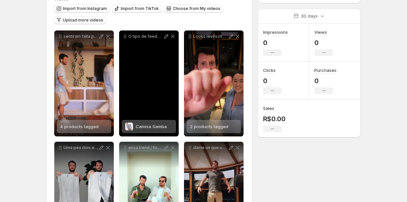
scroll to position [72, 0]
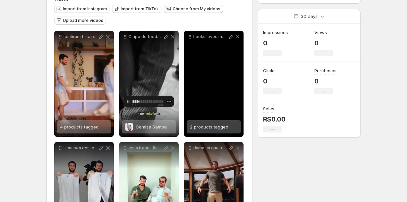
click at [198, 129] on span "2 products tagged" at bounding box center [209, 126] width 38 height 5
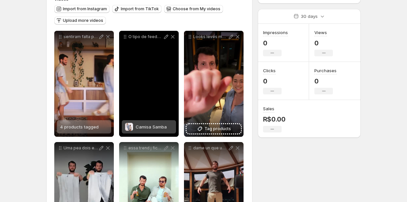
click at [145, 127] on span "Camisa Samba" at bounding box center [151, 126] width 31 height 5
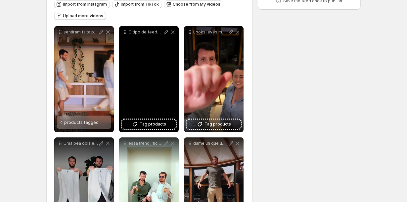
scroll to position [78, 0]
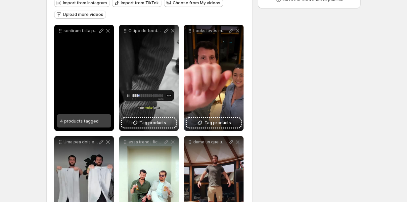
click at [65, 123] on span "4 products tagged" at bounding box center [79, 120] width 38 height 5
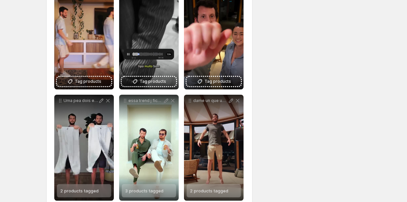
scroll to position [134, 0]
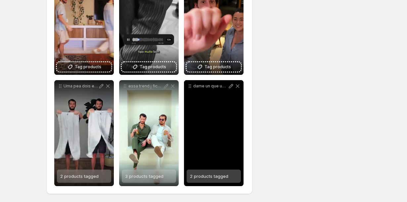
click at [215, 178] on span "2 products tagged" at bounding box center [209, 175] width 38 height 5
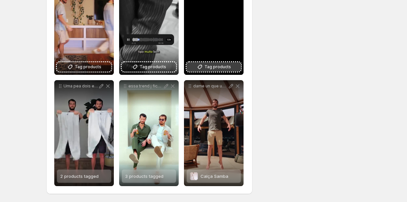
click at [200, 70] on button "Tag products" at bounding box center [214, 66] width 54 height 9
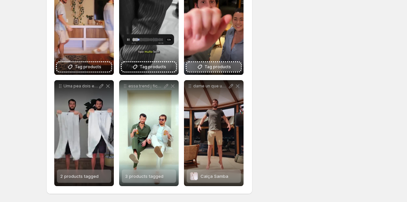
scroll to position [72, 0]
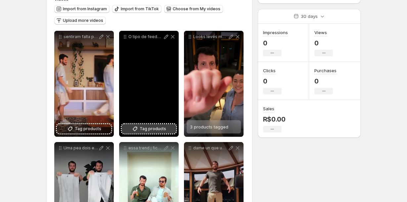
click at [142, 128] on span "Tag products" at bounding box center [153, 128] width 26 height 7
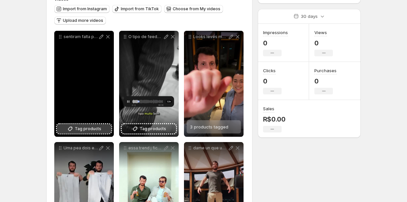
click at [71, 132] on icon at bounding box center [70, 128] width 7 height 7
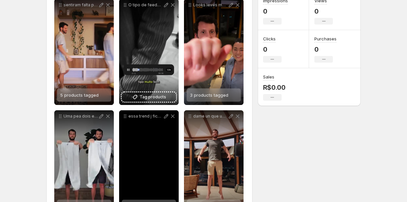
scroll to position [134, 0]
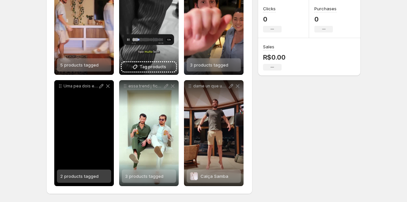
click at [71, 174] on span "2 products tagged" at bounding box center [79, 175] width 38 height 5
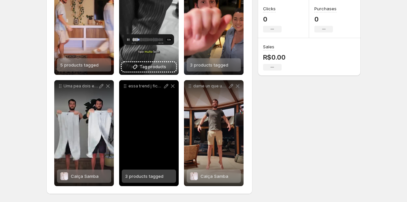
click at [160, 177] on span "3 products tagged" at bounding box center [144, 175] width 38 height 5
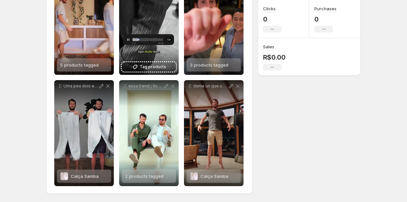
scroll to position [0, 0]
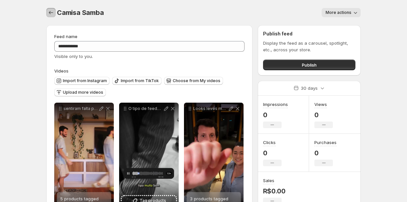
click at [51, 16] on icon "Settings" at bounding box center [51, 12] width 7 height 7
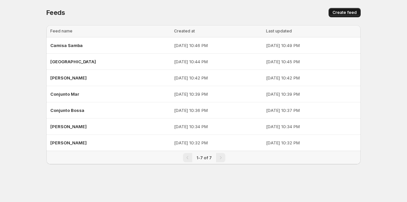
click at [339, 11] on span "Create feed" at bounding box center [344, 12] width 24 height 5
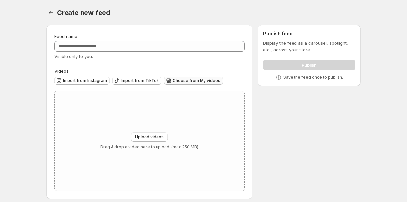
click at [164, 77] on button "Choose from My videos" at bounding box center [193, 81] width 59 height 8
click at [51, 12] on icon "Settings" at bounding box center [51, 12] width 7 height 7
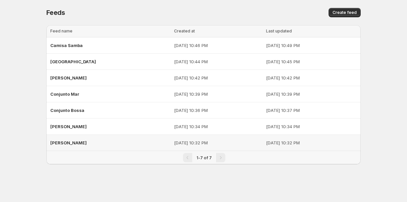
click at [65, 146] on div "[PERSON_NAME]" at bounding box center [110, 143] width 120 height 12
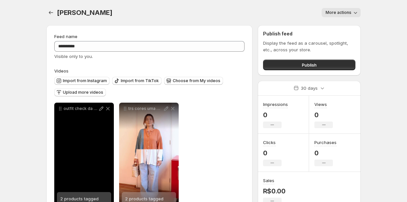
scroll to position [22, 0]
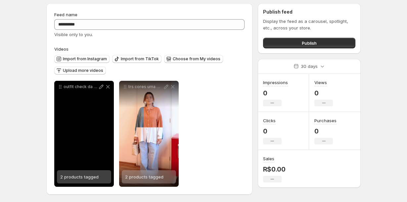
click at [81, 177] on span "2 products tagged" at bounding box center [79, 176] width 38 height 5
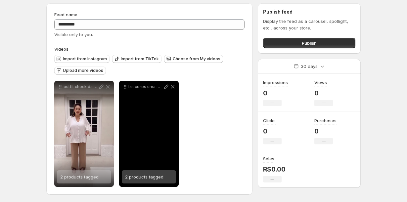
click at [153, 177] on span "2 products tagged" at bounding box center [144, 176] width 38 height 5
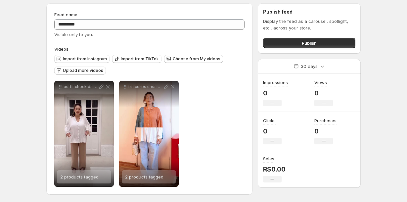
scroll to position [0, 0]
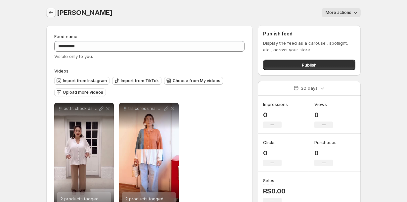
click at [52, 16] on icon "Settings" at bounding box center [51, 12] width 7 height 7
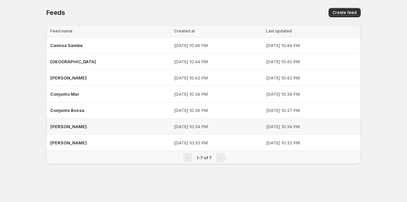
click at [73, 127] on span "[PERSON_NAME]" at bounding box center [68, 126] width 36 height 5
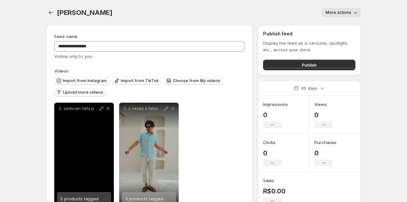
scroll to position [23, 0]
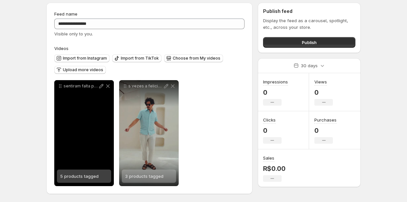
click at [78, 172] on div "5 products tagged" at bounding box center [79, 175] width 38 height 13
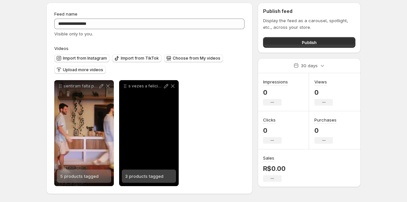
click at [149, 176] on span "3 products tagged" at bounding box center [144, 175] width 38 height 5
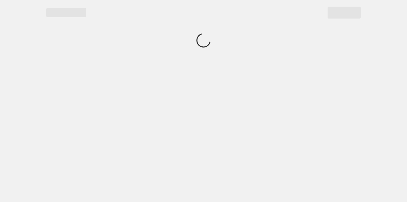
scroll to position [0, 0]
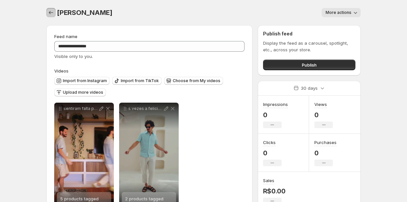
click at [51, 15] on icon "Settings" at bounding box center [51, 12] width 7 height 7
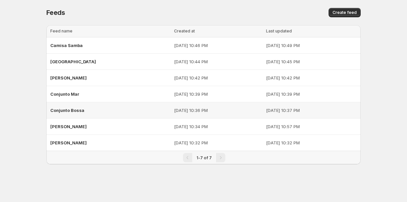
click at [77, 107] on span "Conjunto Bossa" at bounding box center [67, 109] width 34 height 5
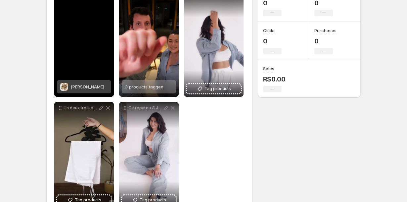
scroll to position [114, 0]
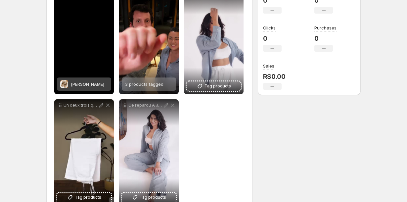
click at [82, 84] on span "[PERSON_NAME]" at bounding box center [87, 83] width 33 height 5
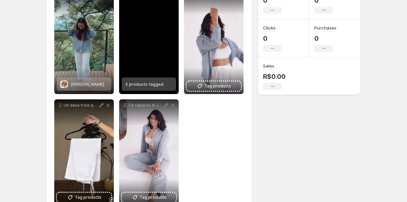
click at [135, 86] on span "3 products tagged" at bounding box center [144, 83] width 38 height 5
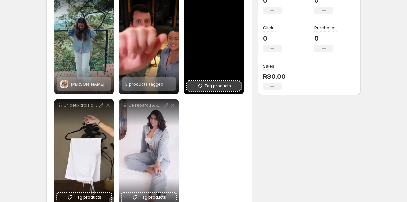
click at [213, 82] on button "Tag products" at bounding box center [214, 85] width 54 height 9
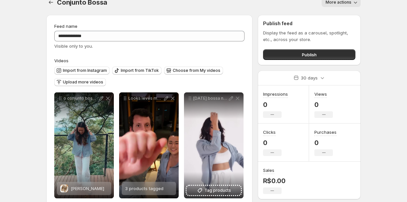
scroll to position [0, 0]
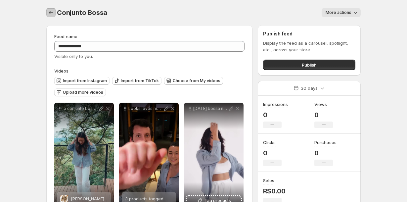
click at [52, 15] on icon "Settings" at bounding box center [51, 12] width 7 height 7
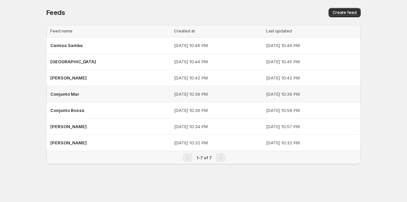
click at [66, 94] on span "Conjunto Mar" at bounding box center [64, 93] width 29 height 5
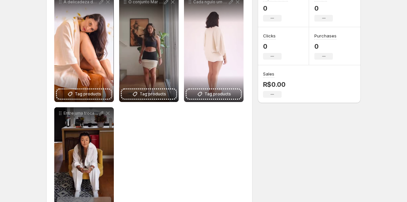
scroll to position [105, 0]
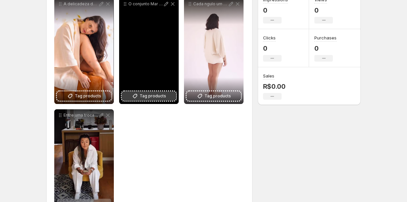
click at [135, 96] on icon at bounding box center [135, 96] width 7 height 7
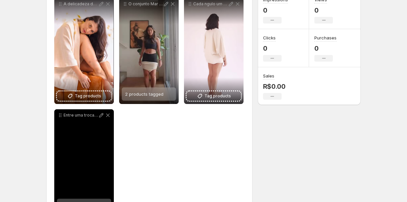
scroll to position [134, 0]
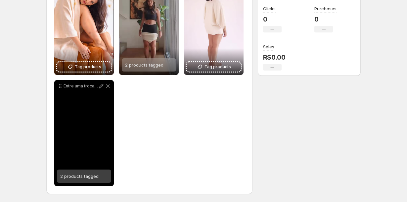
click at [90, 175] on span "2 products tagged" at bounding box center [79, 175] width 38 height 5
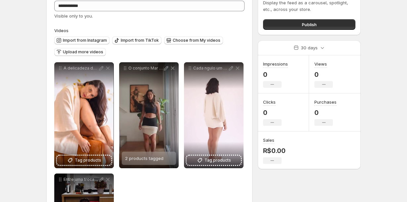
scroll to position [0, 0]
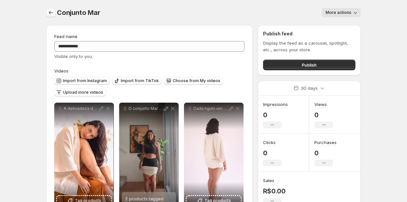
click at [51, 15] on icon "Settings" at bounding box center [51, 12] width 7 height 7
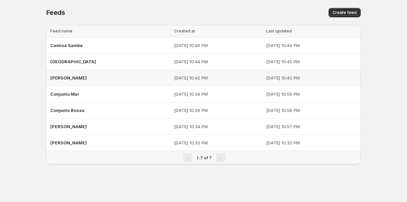
click at [69, 77] on span "[PERSON_NAME]" at bounding box center [68, 77] width 36 height 5
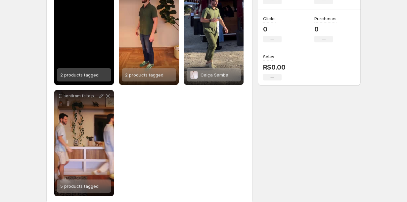
scroll to position [124, 0]
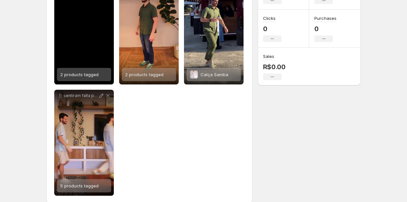
click at [90, 75] on span "2 products tagged" at bounding box center [79, 74] width 38 height 5
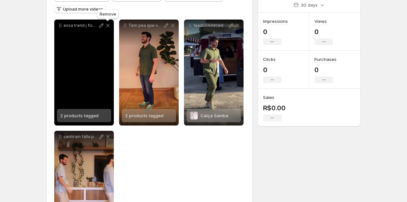
click at [108, 26] on icon at bounding box center [108, 26] width 4 height 4
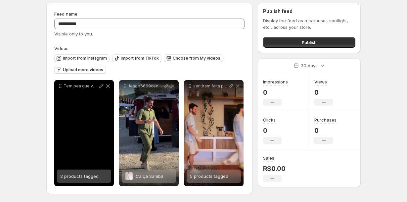
click at [93, 176] on span "2 products tagged" at bounding box center [79, 175] width 38 height 5
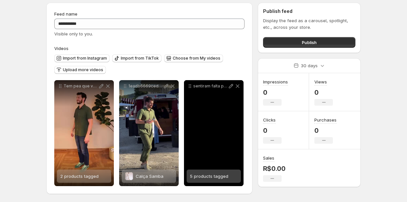
click at [196, 178] on span "5 products tagged" at bounding box center [209, 175] width 38 height 5
click at [237, 87] on icon at bounding box center [237, 86] width 7 height 7
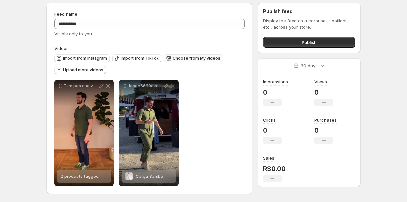
click at [196, 61] on button "Choose from My videos" at bounding box center [193, 58] width 59 height 8
click at [89, 60] on span "Import from Instagram" at bounding box center [85, 58] width 44 height 5
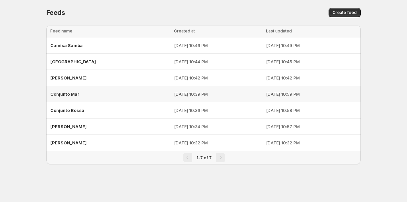
click at [113, 89] on div "Conjunto Mar" at bounding box center [110, 94] width 120 height 12
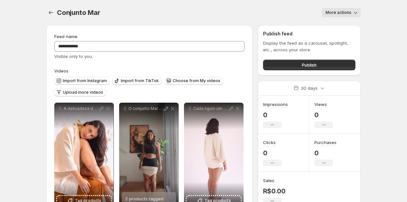
scroll to position [13, 0]
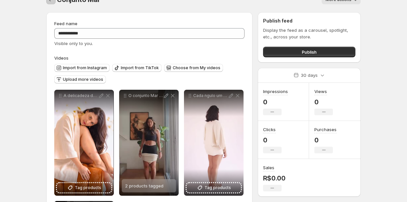
click at [52, 3] on icon "Settings" at bounding box center [51, -1] width 7 height 7
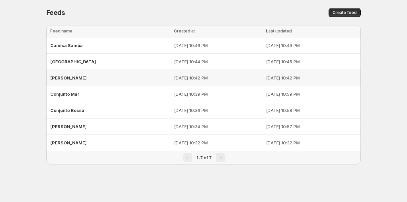
click at [75, 82] on div "[PERSON_NAME]" at bounding box center [110, 78] width 120 height 12
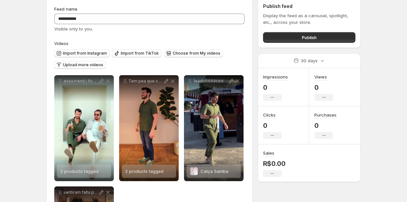
scroll to position [2, 0]
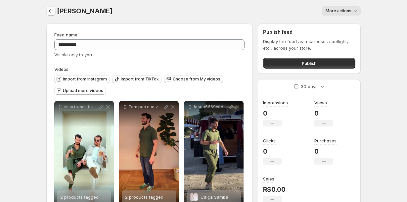
click at [52, 11] on icon "Settings" at bounding box center [51, 10] width 4 height 3
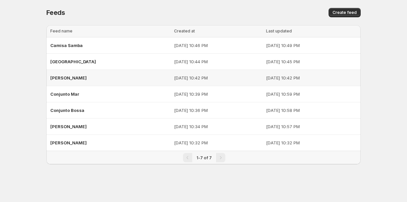
click at [77, 81] on div "[PERSON_NAME]" at bounding box center [110, 78] width 120 height 12
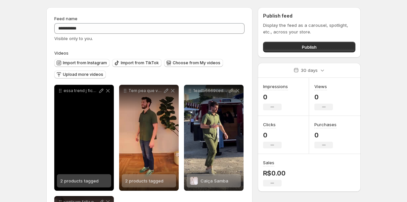
scroll to position [26, 0]
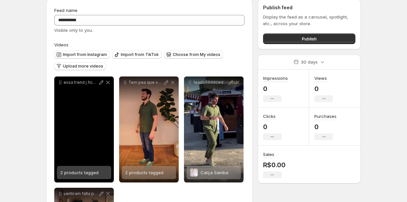
click at [92, 171] on span "2 products tagged" at bounding box center [79, 172] width 38 height 5
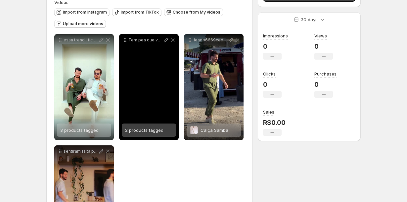
scroll to position [87, 0]
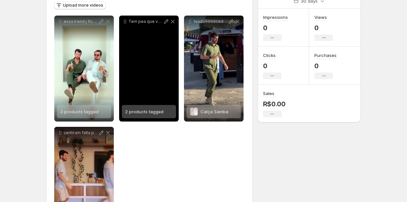
click at [144, 113] on span "2 products tagged" at bounding box center [144, 111] width 38 height 5
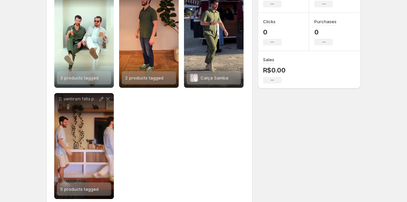
scroll to position [129, 0]
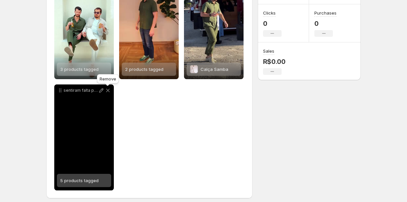
click at [107, 92] on icon at bounding box center [108, 90] width 7 height 7
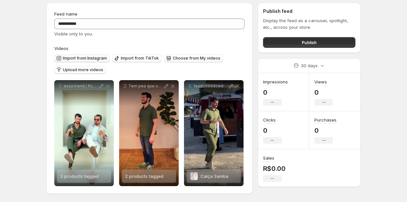
click at [95, 60] on span "Import from Instagram" at bounding box center [85, 58] width 44 height 5
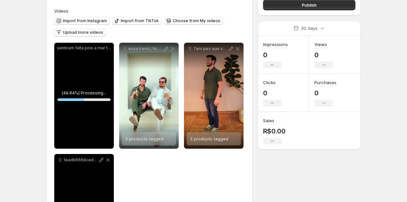
scroll to position [60, 0]
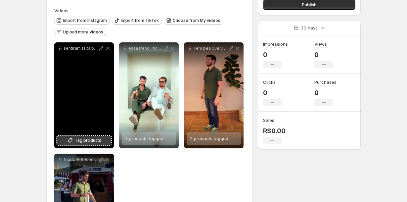
click at [94, 141] on span "Tag products" at bounding box center [88, 140] width 26 height 7
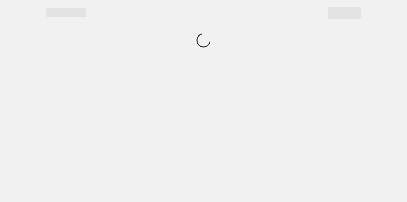
scroll to position [0, 0]
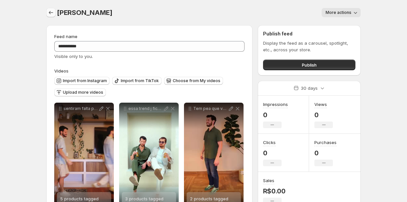
click at [52, 14] on icon "Settings" at bounding box center [51, 12] width 7 height 7
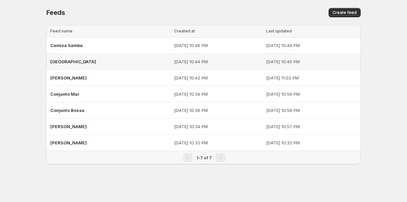
click at [87, 62] on div "[GEOGRAPHIC_DATA]" at bounding box center [110, 62] width 120 height 12
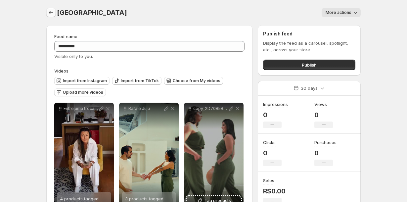
click at [50, 13] on icon "Settings" at bounding box center [51, 12] width 7 height 7
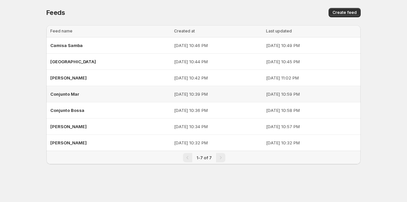
click at [77, 95] on span "Conjunto Mar" at bounding box center [64, 93] width 29 height 5
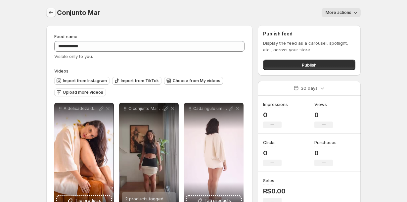
click at [51, 14] on icon "Settings" at bounding box center [51, 12] width 7 height 7
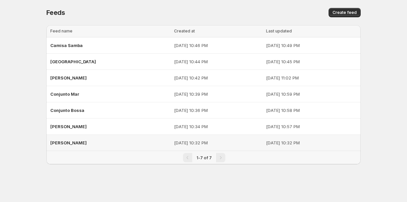
click at [73, 142] on span "[PERSON_NAME]" at bounding box center [68, 142] width 36 height 5
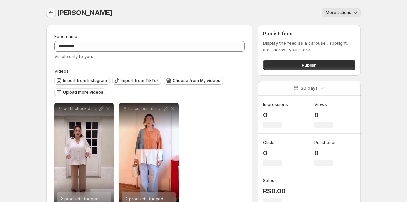
click at [51, 17] on button "Settings" at bounding box center [50, 12] width 9 height 9
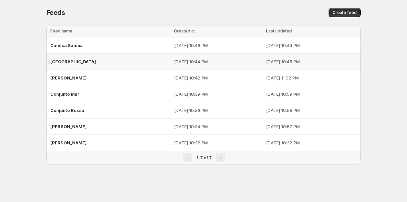
click at [67, 64] on div "[GEOGRAPHIC_DATA]" at bounding box center [110, 62] width 120 height 12
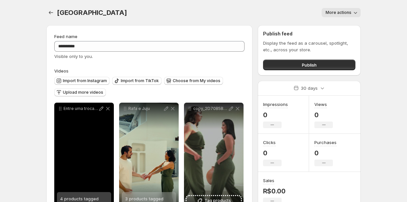
scroll to position [23, 0]
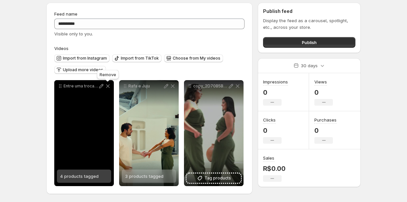
click at [107, 86] on icon at bounding box center [108, 86] width 4 height 4
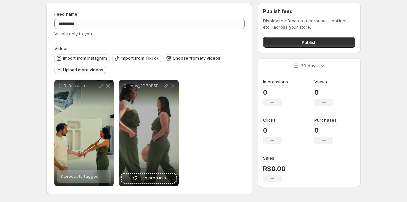
click at [83, 69] on span "Upload more videos" at bounding box center [83, 69] width 40 height 5
click at [95, 55] on button "Import from Instagram" at bounding box center [81, 58] width 55 height 8
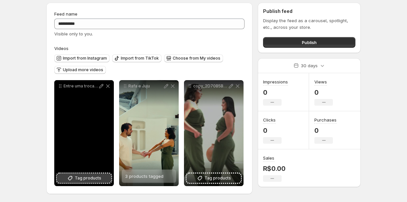
click at [87, 176] on span "Tag products" at bounding box center [88, 178] width 26 height 7
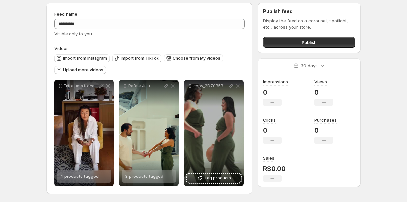
scroll to position [0, 0]
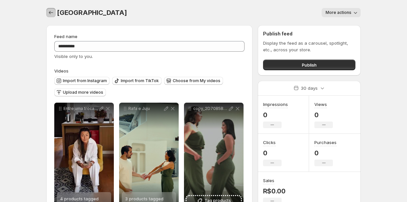
click at [49, 14] on icon "Settings" at bounding box center [51, 12] width 7 height 7
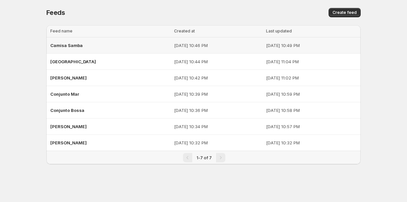
click at [75, 47] on span "Camisa Samba" at bounding box center [66, 45] width 32 height 5
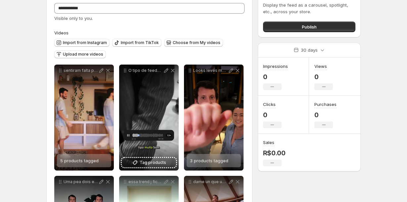
scroll to position [60, 0]
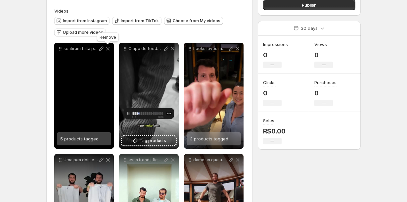
click at [106, 49] on icon at bounding box center [108, 48] width 7 height 7
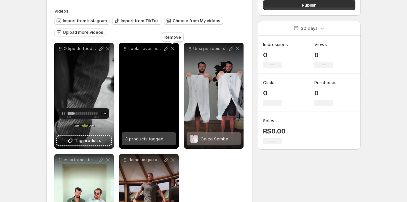
click at [171, 48] on icon at bounding box center [173, 49] width 4 height 4
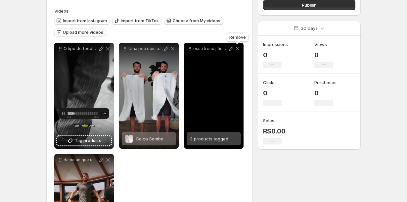
click at [238, 50] on icon at bounding box center [238, 49] width 4 height 4
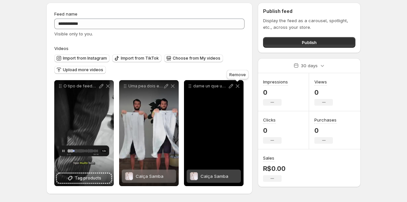
click at [238, 86] on icon at bounding box center [237, 86] width 7 height 7
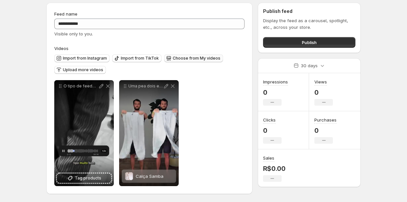
click at [174, 57] on span "Choose from My videos" at bounding box center [197, 58] width 48 height 5
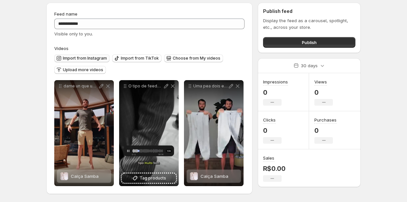
click at [99, 59] on span "Import from Instagram" at bounding box center [85, 58] width 44 height 5
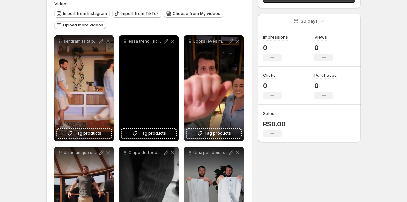
scroll to position [17, 0]
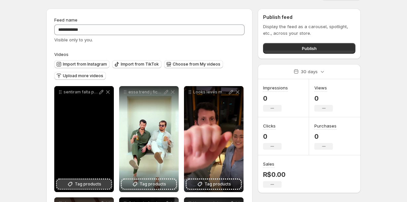
click at [86, 183] on span "Tag products" at bounding box center [88, 184] width 26 height 7
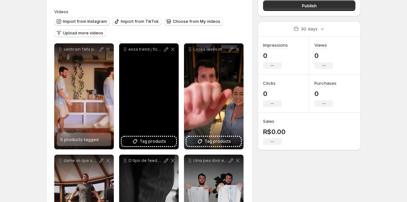
scroll to position [61, 0]
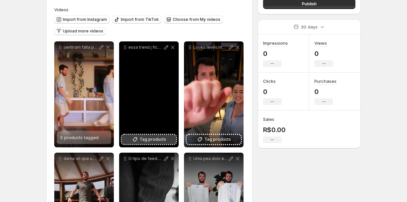
click at [153, 140] on span "Tag products" at bounding box center [153, 139] width 26 height 7
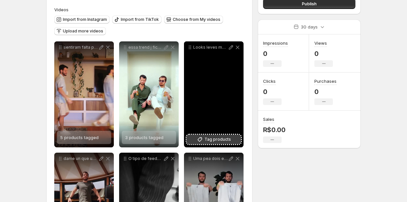
click at [223, 139] on span "Tag products" at bounding box center [217, 139] width 26 height 7
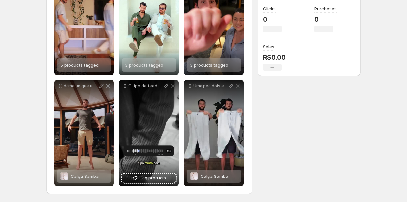
scroll to position [0, 0]
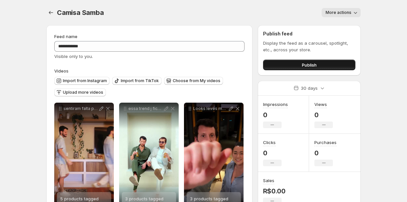
click at [279, 64] on button "Publish" at bounding box center [309, 65] width 92 height 11
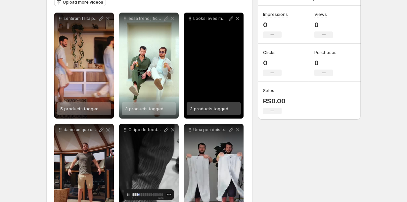
scroll to position [109, 0]
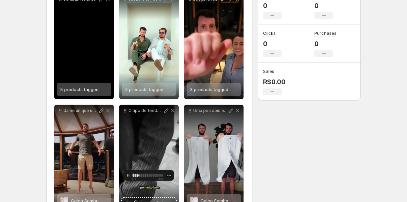
click at [75, 89] on span "5 products tagged" at bounding box center [79, 89] width 38 height 5
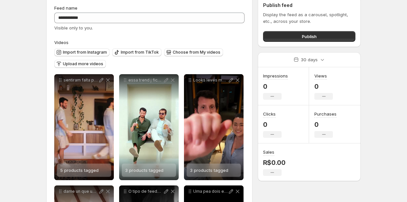
scroll to position [0, 0]
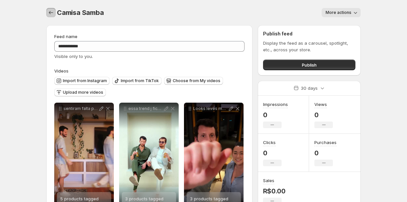
click at [51, 13] on icon "Settings" at bounding box center [51, 12] width 7 height 7
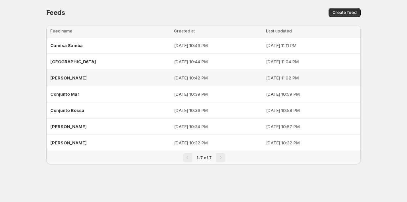
click at [70, 79] on span "[PERSON_NAME]" at bounding box center [68, 77] width 36 height 5
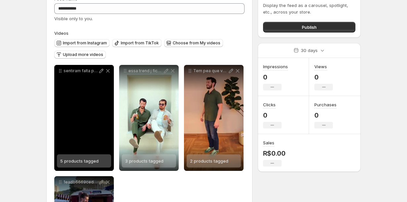
scroll to position [39, 0]
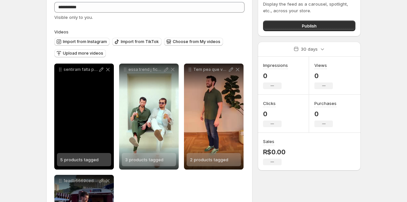
click at [70, 161] on span "5 products tagged" at bounding box center [79, 159] width 38 height 5
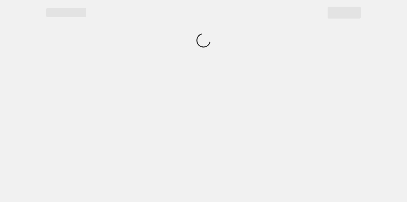
scroll to position [0, 0]
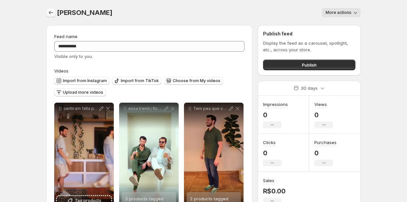
click at [51, 12] on icon "Settings" at bounding box center [51, 12] width 7 height 7
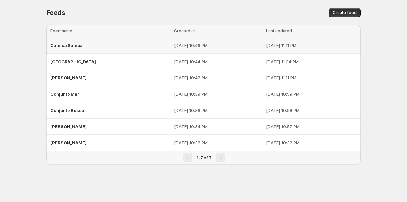
click at [68, 48] on div "Camisa Samba" at bounding box center [110, 45] width 120 height 12
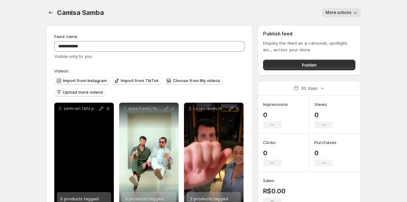
click at [71, 197] on span "5 products tagged" at bounding box center [79, 198] width 38 height 5
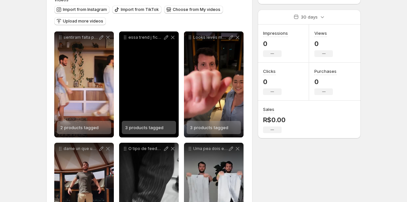
scroll to position [56, 0]
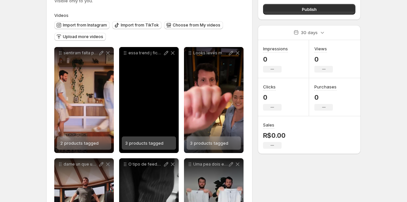
click at [146, 143] on span "3 products tagged" at bounding box center [144, 142] width 38 height 5
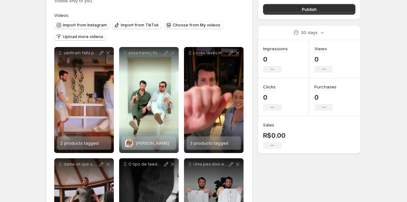
scroll to position [0, 0]
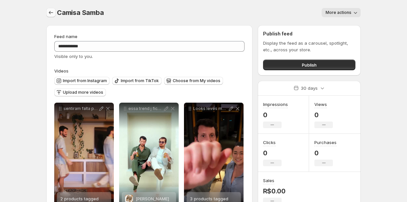
click at [53, 12] on icon "Settings" at bounding box center [51, 12] width 7 height 7
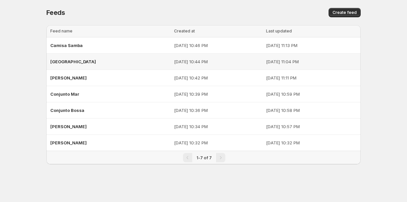
click at [69, 57] on div "[GEOGRAPHIC_DATA]" at bounding box center [110, 62] width 120 height 12
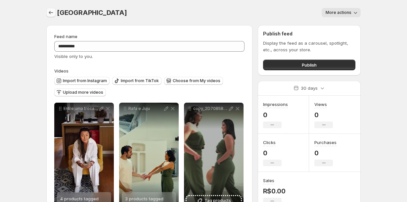
click at [48, 14] on icon "Settings" at bounding box center [51, 12] width 7 height 7
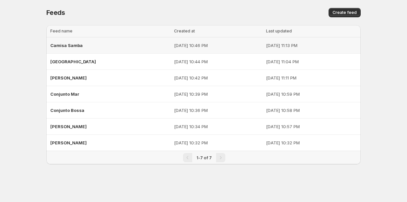
click at [59, 50] on div "Camisa Samba" at bounding box center [110, 45] width 120 height 12
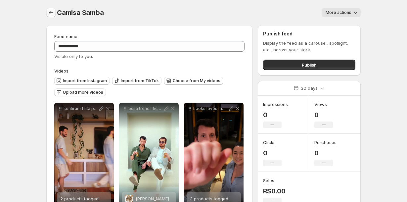
click at [51, 13] on icon "Settings" at bounding box center [51, 12] width 7 height 7
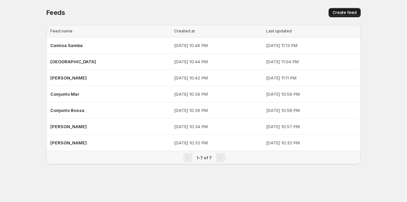
click at [335, 13] on span "Create feed" at bounding box center [344, 12] width 24 height 5
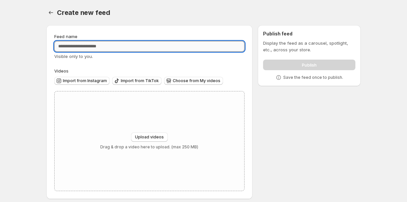
click at [110, 46] on input "Feed name" at bounding box center [149, 46] width 190 height 11
type input "**********"
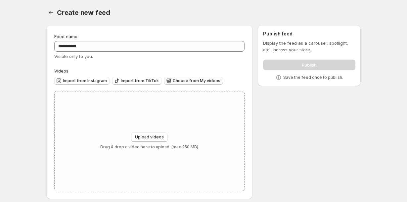
click at [169, 83] on button "Choose from My videos" at bounding box center [193, 81] width 59 height 8
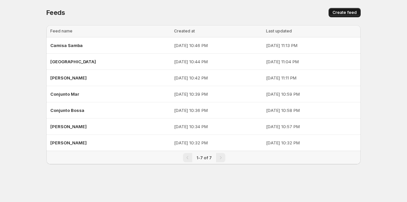
click at [341, 10] on span "Create feed" at bounding box center [344, 12] width 24 height 5
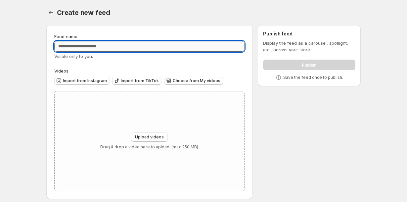
click at [133, 45] on input "Feed name" at bounding box center [149, 46] width 190 height 11
type input "*"
type input "**********"
click at [97, 82] on span "Import from Instagram" at bounding box center [85, 80] width 44 height 5
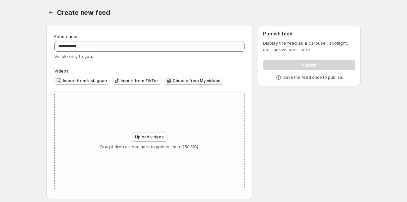
click at [180, 81] on span "Choose from My videos" at bounding box center [197, 80] width 48 height 5
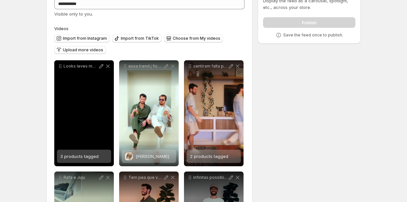
scroll to position [57, 0]
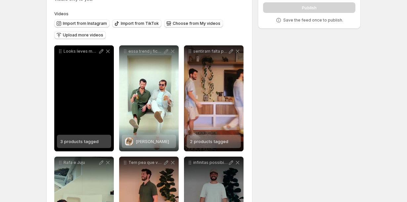
click at [72, 138] on div "3 products tagged" at bounding box center [79, 141] width 38 height 13
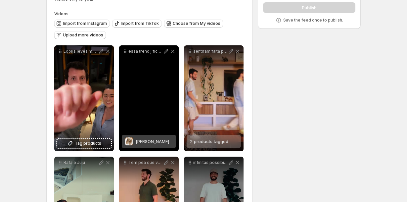
click at [148, 144] on div "[PERSON_NAME]" at bounding box center [152, 141] width 33 height 13
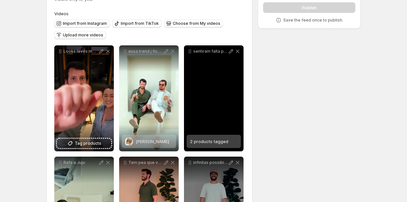
click at [208, 142] on span "2 products tagged" at bounding box center [209, 141] width 38 height 5
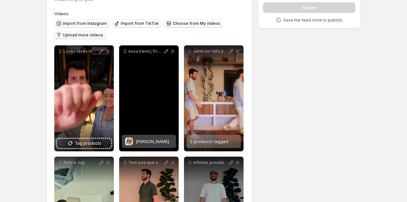
scroll to position [161, 0]
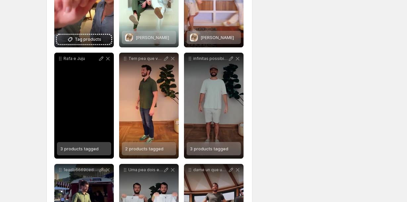
click at [91, 149] on span "3 products tagged" at bounding box center [79, 148] width 38 height 5
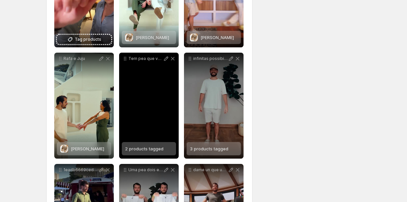
click at [162, 150] on span "2 products tagged" at bounding box center [144, 148] width 38 height 5
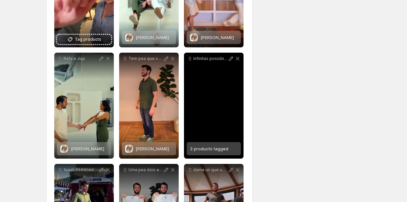
click at [211, 125] on div "infinitas possibilidades de usar nossa camiseta oversized areia [PERSON_NAME] g…" at bounding box center [214, 106] width 60 height 106
click at [210, 147] on span "3 products tagged" at bounding box center [209, 148] width 38 height 5
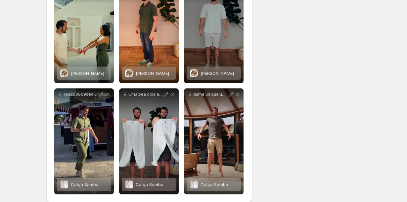
scroll to position [245, 0]
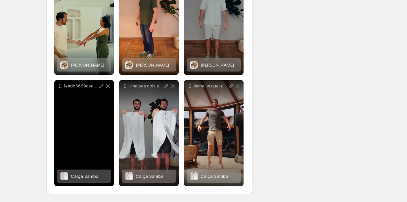
click at [78, 179] on div "Calça Samba" at bounding box center [85, 175] width 28 height 13
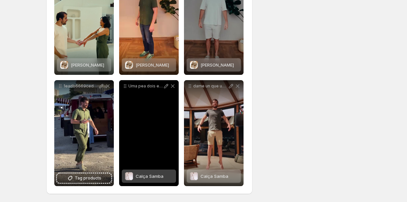
click at [158, 175] on span "Calça Samba" at bounding box center [150, 175] width 28 height 5
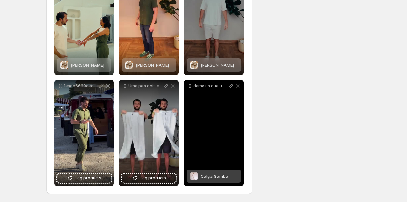
click at [209, 178] on span "Calça Samba" at bounding box center [214, 175] width 28 height 5
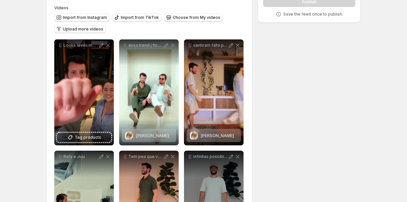
scroll to position [0, 0]
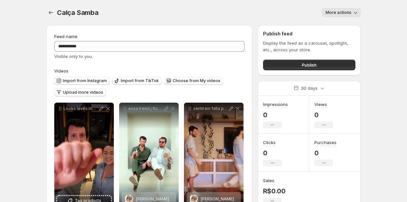
click at [281, 71] on div "Publish feed Display the feed as a carousel, spotlight, etc., across your store…" at bounding box center [309, 50] width 103 height 50
click at [280, 71] on div "Publish feed Display the feed as a carousel, spotlight, etc., across your store…" at bounding box center [309, 50] width 103 height 50
click at [279, 67] on button "Publish" at bounding box center [309, 65] width 92 height 11
click at [283, 66] on button "Publish" at bounding box center [309, 65] width 92 height 11
click at [50, 15] on icon "Settings" at bounding box center [51, 12] width 7 height 7
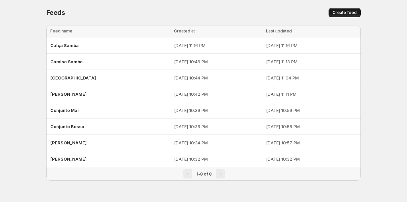
click at [337, 12] on span "Create feed" at bounding box center [344, 12] width 24 height 5
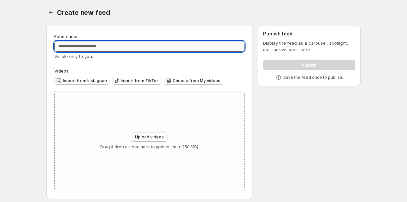
click at [114, 46] on input "Feed name" at bounding box center [149, 46] width 190 height 11
type input "**********"
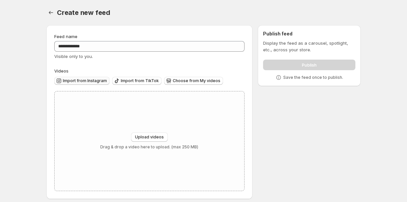
click at [101, 80] on span "Import from Instagram" at bounding box center [85, 80] width 44 height 5
click at [177, 81] on span "Choose from My videos" at bounding box center [197, 80] width 48 height 5
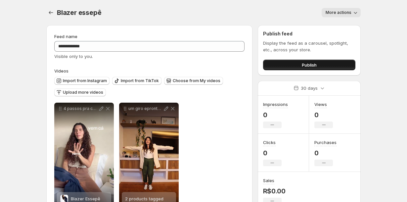
click at [289, 67] on button "Publish" at bounding box center [309, 65] width 92 height 11
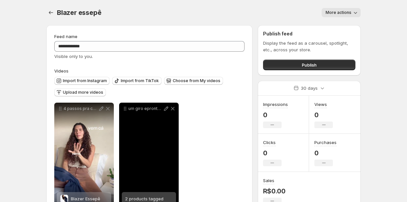
scroll to position [23, 0]
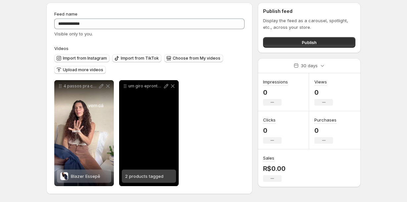
click at [146, 179] on div "2 products tagged" at bounding box center [144, 175] width 38 height 13
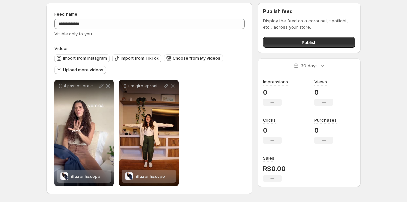
scroll to position [0, 0]
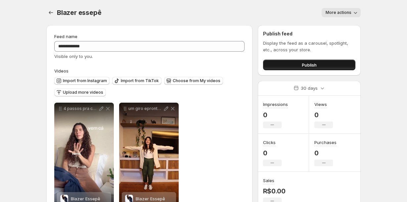
click at [289, 66] on button "Publish" at bounding box center [309, 65] width 92 height 11
click at [50, 11] on icon "Settings" at bounding box center [51, 12] width 4 height 3
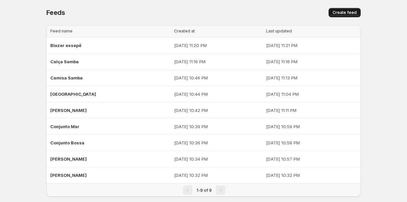
click at [341, 11] on span "Create feed" at bounding box center [344, 12] width 24 height 5
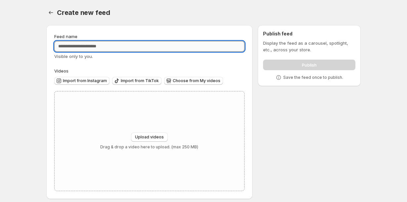
click at [144, 48] on input "Feed name" at bounding box center [149, 46] width 190 height 11
type input "**********"
click at [175, 81] on span "Choose from My videos" at bounding box center [197, 80] width 48 height 5
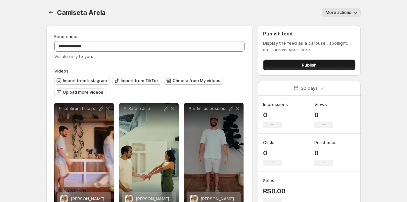
click at [283, 68] on button "Publish" at bounding box center [309, 65] width 92 height 11
click at [54, 13] on icon "Settings" at bounding box center [51, 12] width 7 height 7
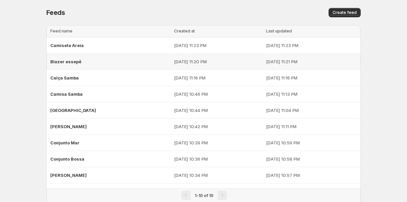
click at [174, 62] on p "[DATE] 11:20 PM" at bounding box center [218, 61] width 88 height 7
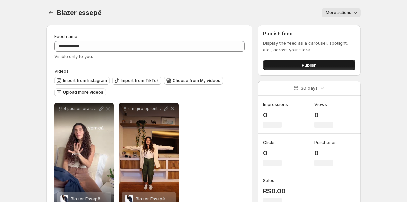
click at [306, 67] on span "Publish" at bounding box center [309, 65] width 15 height 7
click at [53, 14] on icon "Settings" at bounding box center [51, 12] width 7 height 7
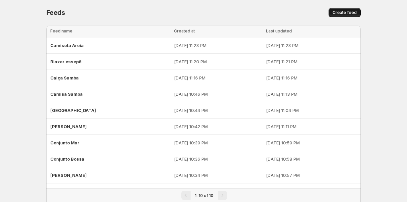
click at [340, 14] on span "Create feed" at bounding box center [344, 12] width 24 height 5
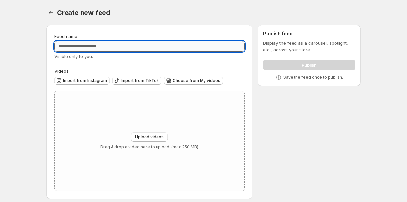
click at [126, 45] on input "Feed name" at bounding box center [149, 46] width 190 height 11
type input "*********"
click at [173, 84] on button "Choose from My videos" at bounding box center [193, 81] width 59 height 8
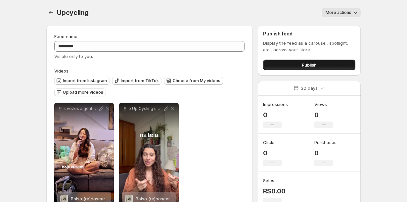
click at [273, 64] on button "Publish" at bounding box center [309, 65] width 92 height 11
click at [51, 18] on div "Upcycling. This page is ready Upcycling More actions More actions More actions" at bounding box center [203, 12] width 314 height 25
click at [51, 15] on icon "Settings" at bounding box center [51, 12] width 7 height 7
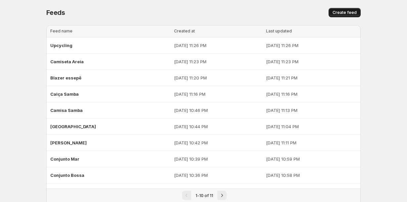
click at [339, 17] on button "Create feed" at bounding box center [344, 12] width 32 height 9
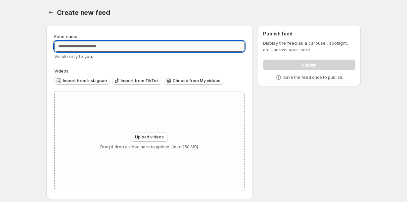
click at [136, 47] on input "Feed name" at bounding box center [149, 46] width 190 height 11
type input "*****"
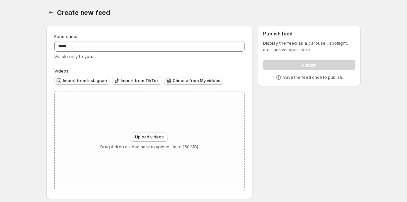
click at [173, 81] on span "Choose from My videos" at bounding box center [197, 80] width 48 height 5
click at [187, 80] on span "Choose from My videos" at bounding box center [197, 80] width 48 height 5
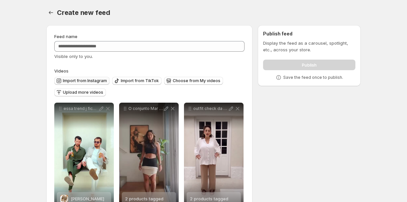
click at [99, 83] on span "Import from Instagram" at bounding box center [85, 80] width 44 height 5
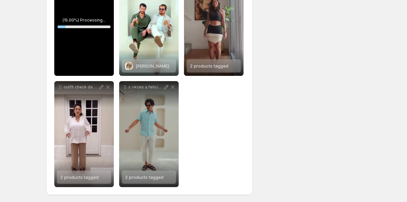
scroll to position [134, 0]
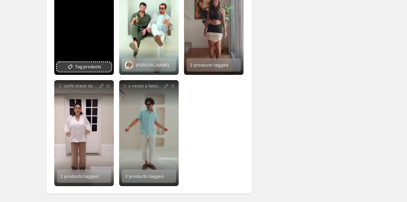
click at [96, 67] on span "Tag products" at bounding box center [88, 67] width 26 height 7
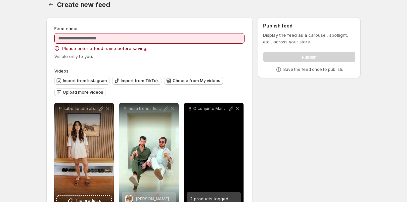
scroll to position [0, 0]
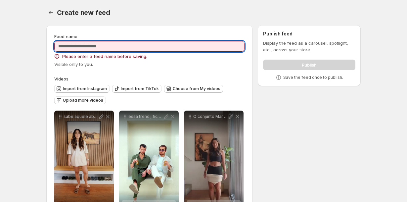
click at [200, 43] on input "Feed name" at bounding box center [149, 46] width 190 height 11
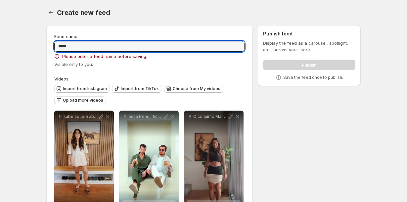
type input "*****"
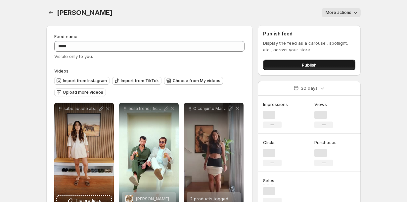
click at [273, 68] on button "Publish" at bounding box center [309, 65] width 92 height 11
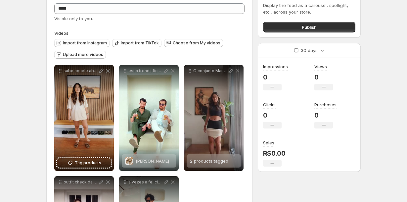
scroll to position [37, 0]
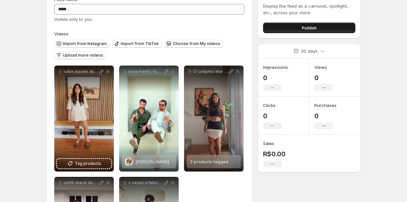
click at [276, 27] on button "Publish" at bounding box center [309, 27] width 92 height 11
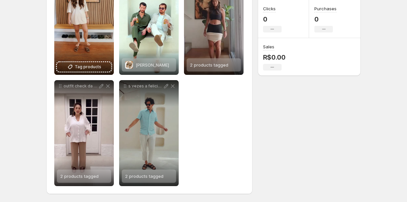
scroll to position [0, 0]
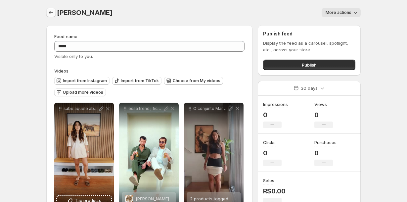
click at [49, 13] on icon "Settings" at bounding box center [51, 12] width 4 height 3
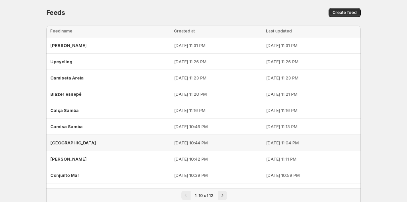
click at [74, 141] on span "[GEOGRAPHIC_DATA]" at bounding box center [73, 142] width 46 height 5
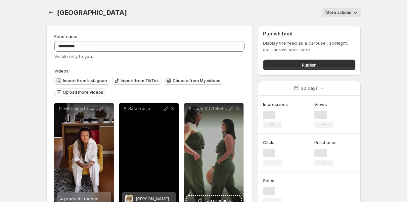
scroll to position [23, 0]
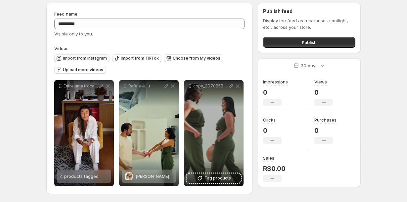
click at [94, 60] on span "Import from Instagram" at bounding box center [85, 58] width 44 height 5
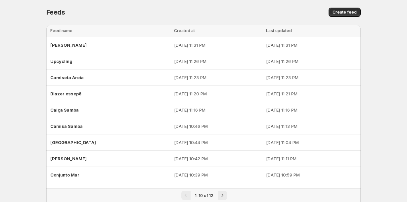
scroll to position [27, 0]
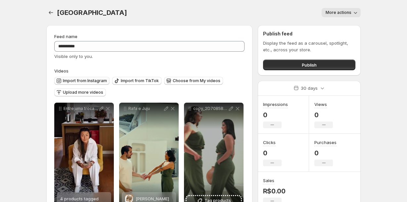
click at [102, 82] on span "Import from Instagram" at bounding box center [85, 80] width 44 height 5
click at [93, 95] on button "Upload more videos" at bounding box center [80, 92] width 52 height 8
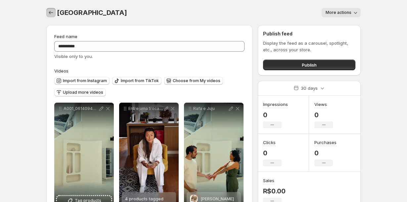
click at [52, 14] on icon "Settings" at bounding box center [51, 12] width 7 height 7
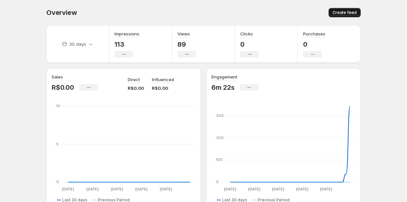
click at [345, 15] on span "Create feed" at bounding box center [344, 12] width 24 height 5
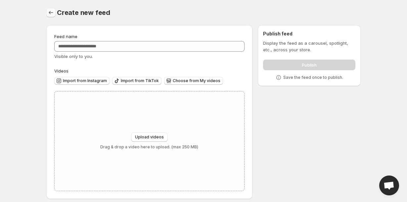
click at [50, 13] on icon "Settings" at bounding box center [51, 12] width 7 height 7
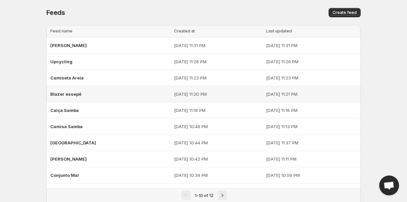
click at [75, 97] on div "Blazer essepê" at bounding box center [110, 94] width 120 height 12
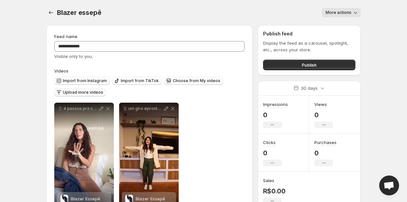
click at [88, 94] on span "Upload more videos" at bounding box center [83, 92] width 40 height 5
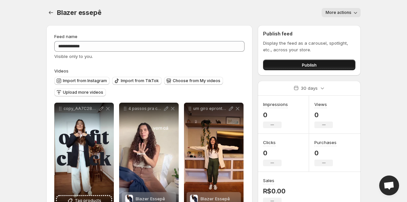
click at [282, 68] on button "Publish" at bounding box center [309, 65] width 92 height 11
click at [287, 63] on button "Publish" at bounding box center [309, 65] width 92 height 11
